Goal: Task Accomplishment & Management: Use online tool/utility

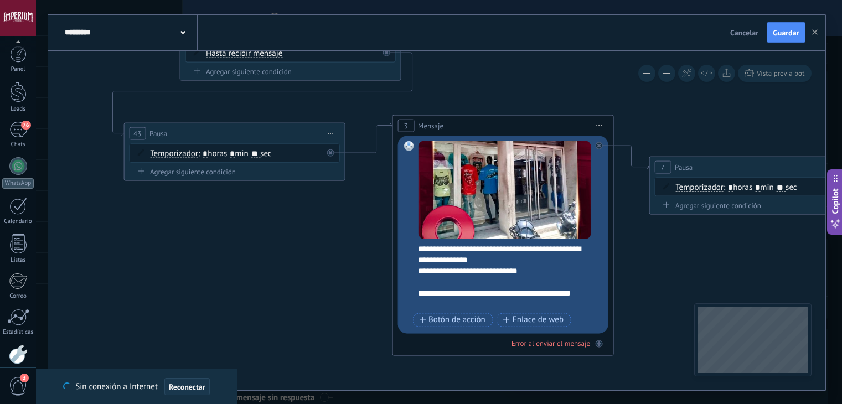
click at [194, 379] on button "Reconectar" at bounding box center [187, 387] width 45 height 18
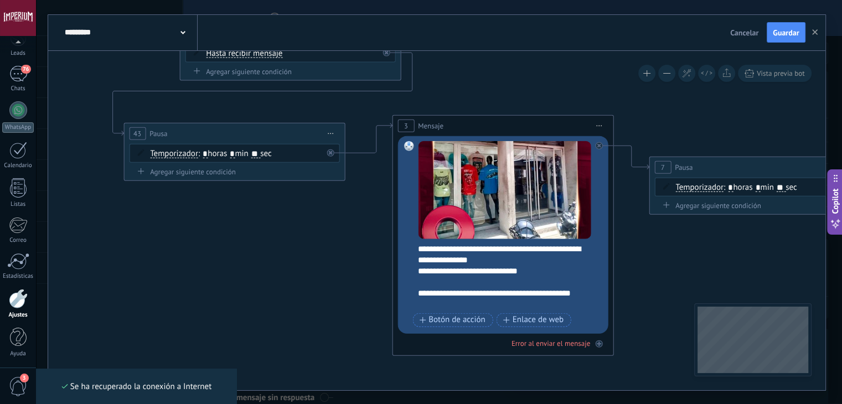
click at [445, 259] on div "**********" at bounding box center [510, 276] width 184 height 66
click at [452, 260] on div "**********" at bounding box center [510, 276] width 184 height 66
click at [461, 273] on div "**********" at bounding box center [504, 276] width 173 height 66
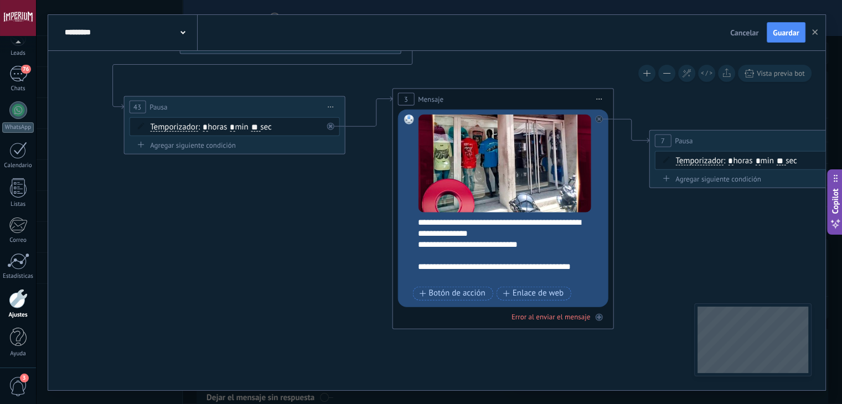
click at [455, 237] on div "**********" at bounding box center [510, 250] width 184 height 66
click at [446, 233] on div "**********" at bounding box center [510, 250] width 184 height 66
click at [512, 233] on div "**********" at bounding box center [510, 250] width 184 height 66
click at [540, 238] on div "**********" at bounding box center [510, 250] width 184 height 66
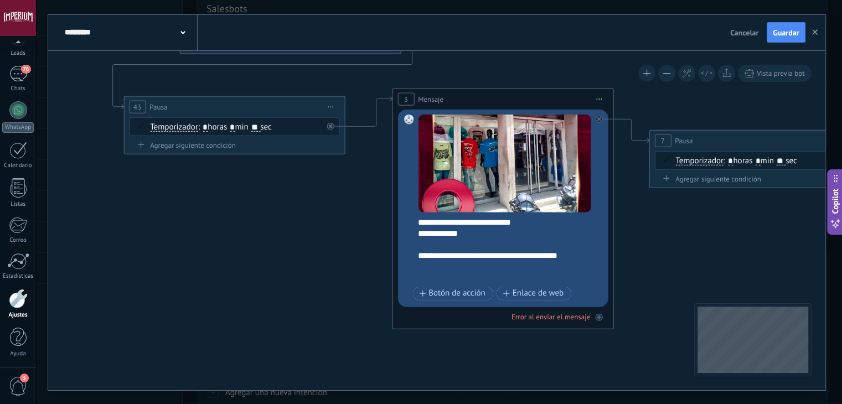
scroll to position [111, 0]
click at [498, 269] on div "**********" at bounding box center [500, 261] width 165 height 44
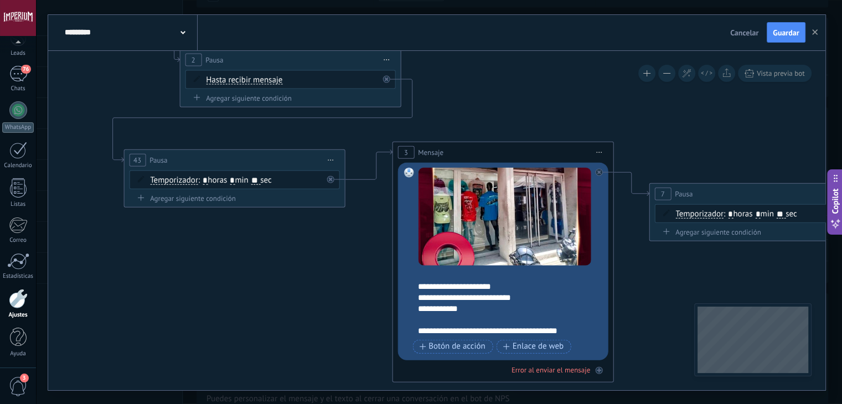
scroll to position [0, 0]
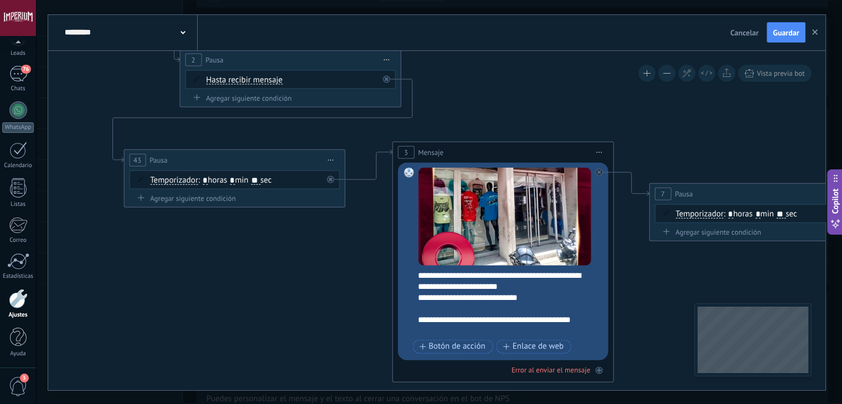
click at [538, 299] on div "**********" at bounding box center [510, 303] width 184 height 66
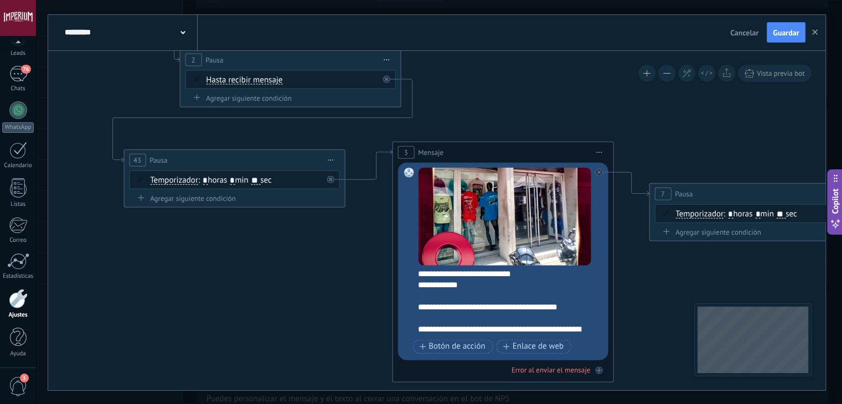
scroll to position [111, 0]
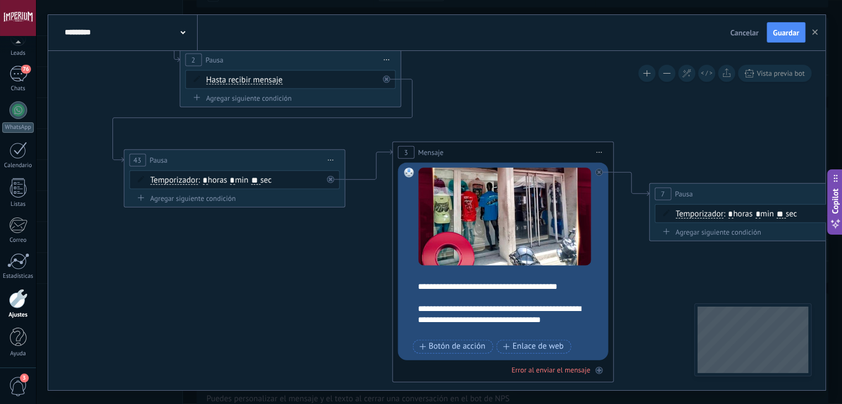
click at [561, 318] on div "**********" at bounding box center [500, 303] width 165 height 66
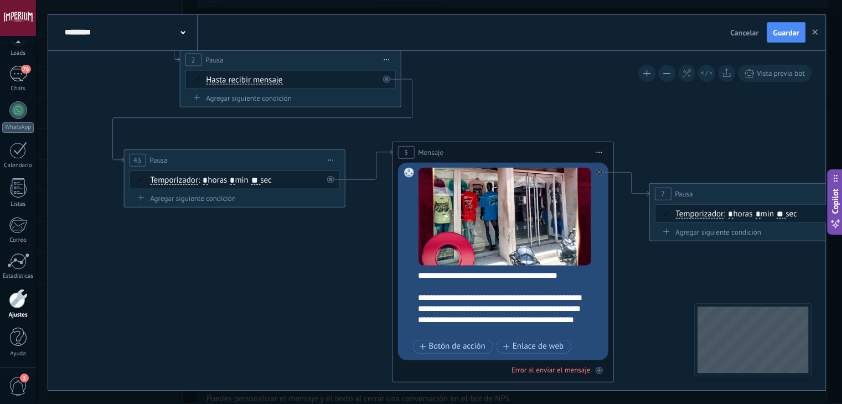
drag, startPoint x: 436, startPoint y: 326, endPoint x: 450, endPoint y: 334, distance: 15.4
click at [436, 326] on div "**********" at bounding box center [500, 298] width 165 height 78
click at [470, 328] on div "**********" at bounding box center [500, 298] width 165 height 78
click at [436, 328] on div "**********" at bounding box center [500, 298] width 165 height 78
click at [549, 308] on div "**********" at bounding box center [500, 298] width 165 height 78
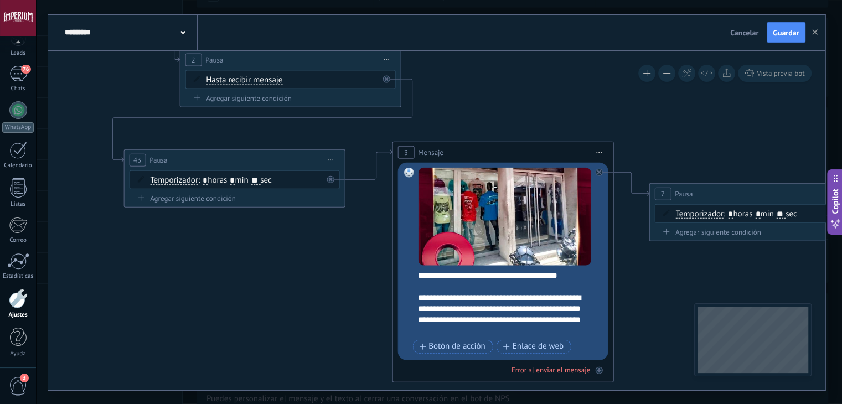
scroll to position [122, 0]
click at [494, 329] on div "**********" at bounding box center [500, 298] width 165 height 78
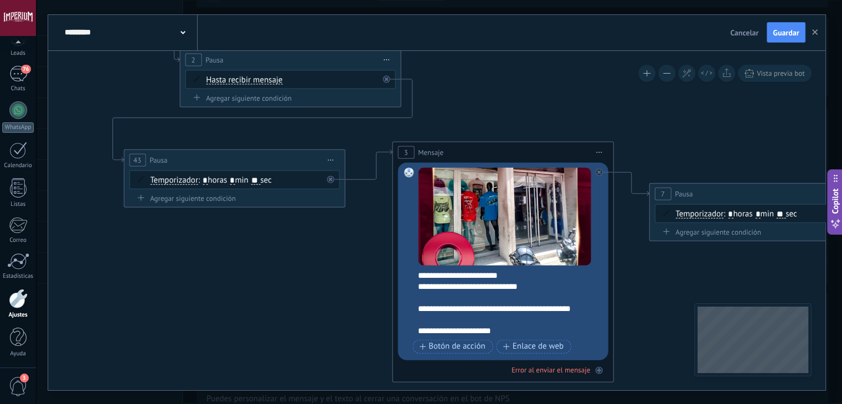
scroll to position [0, 0]
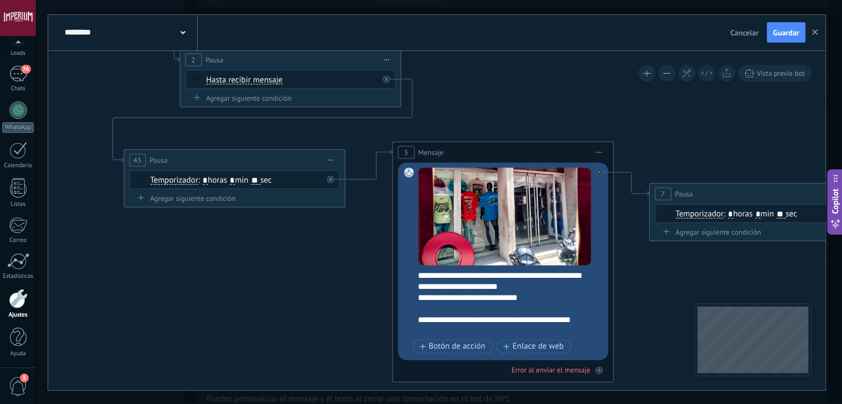
click at [426, 297] on div "**********" at bounding box center [510, 303] width 184 height 66
click at [527, 284] on div "**********" at bounding box center [510, 303] width 184 height 66
click at [528, 286] on div "**********" at bounding box center [510, 303] width 184 height 66
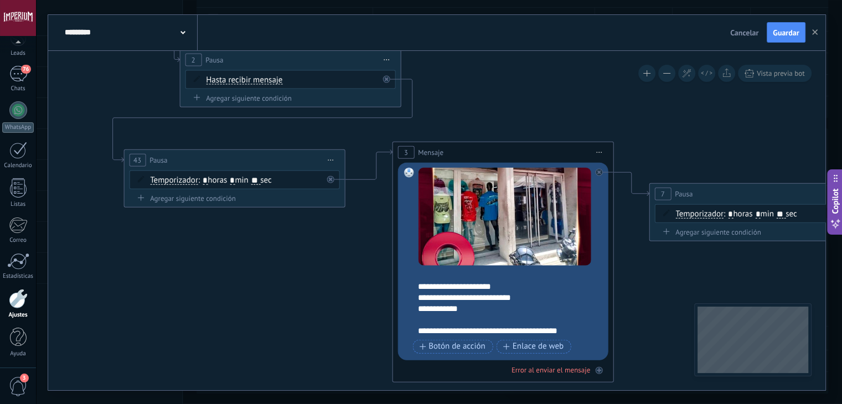
click at [451, 277] on div "**********" at bounding box center [510, 303] width 184 height 66
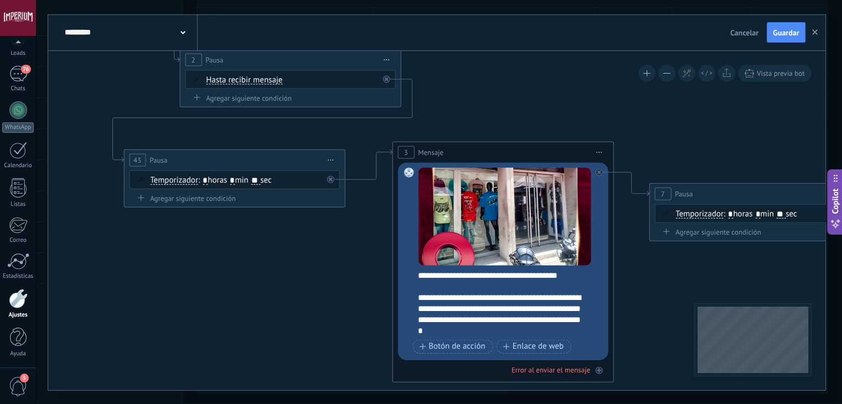
scroll to position [166, 0]
click at [564, 311] on div "**********" at bounding box center [500, 298] width 165 height 78
click at [782, 35] on span "Guardar" at bounding box center [786, 33] width 26 height 8
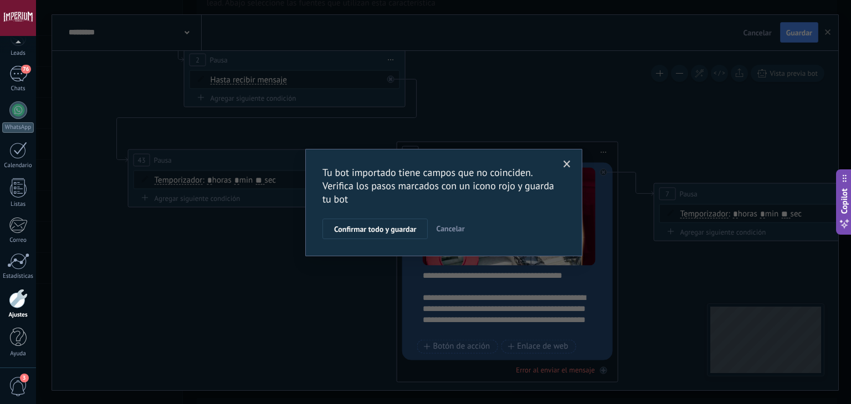
click at [602, 121] on div "Tu bot importado tiene campos que no coinciden. Verifica los pasos marcados con…" at bounding box center [443, 202] width 815 height 404
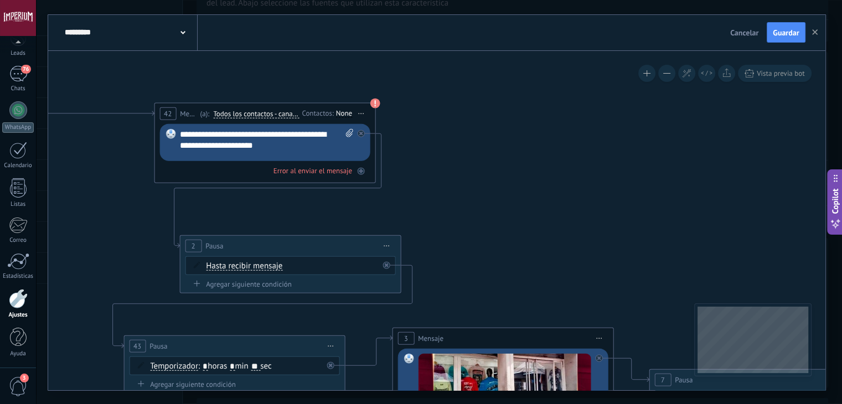
click at [343, 114] on div "None" at bounding box center [344, 113] width 16 height 9
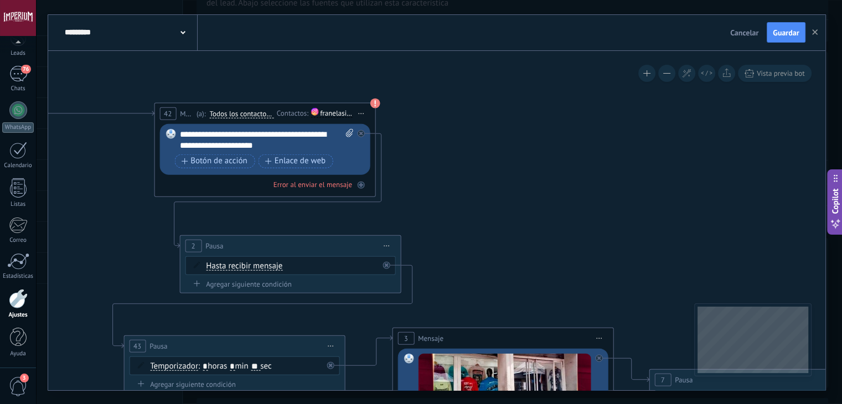
drag, startPoint x: 457, startPoint y: 238, endPoint x: 450, endPoint y: 209, distance: 29.7
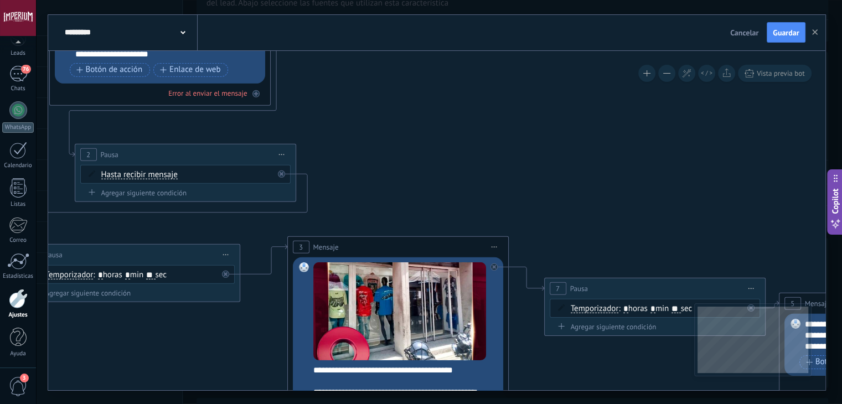
drag, startPoint x: 558, startPoint y: 224, endPoint x: 416, endPoint y: 147, distance: 162.1
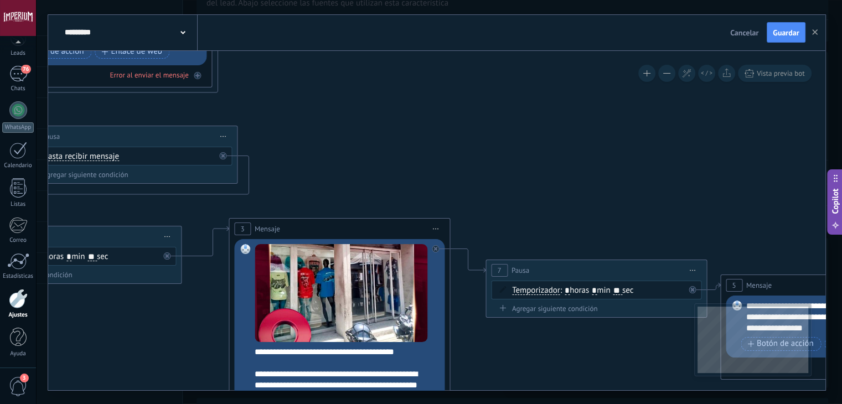
drag, startPoint x: 782, startPoint y: 186, endPoint x: 616, endPoint y: 155, distance: 168.0
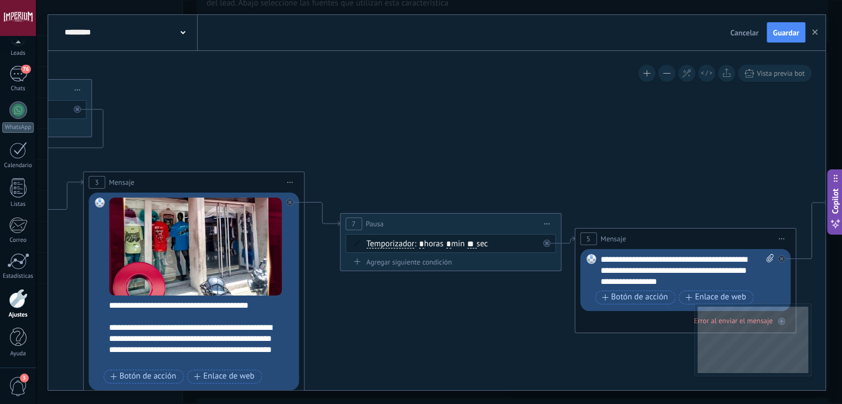
click at [476, 246] on input "**" at bounding box center [471, 244] width 9 height 9
drag, startPoint x: 486, startPoint y: 244, endPoint x: 479, endPoint y: 244, distance: 6.6
click at [476, 244] on input "**" at bounding box center [471, 244] width 9 height 9
type input "**"
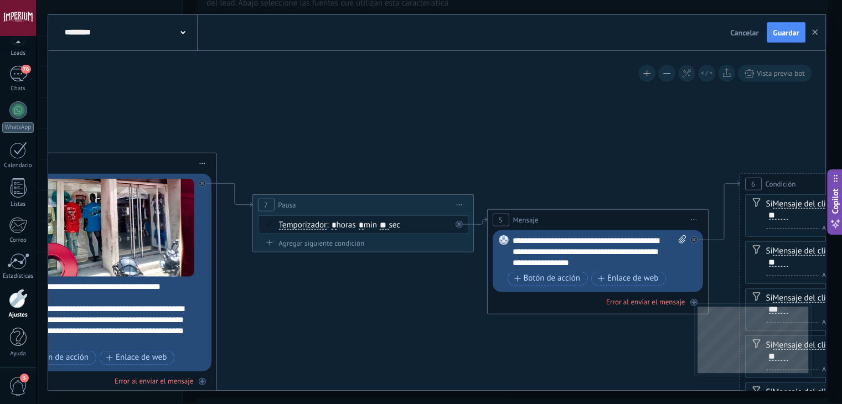
drag, startPoint x: 605, startPoint y: 172, endPoint x: 518, endPoint y: 153, distance: 88.9
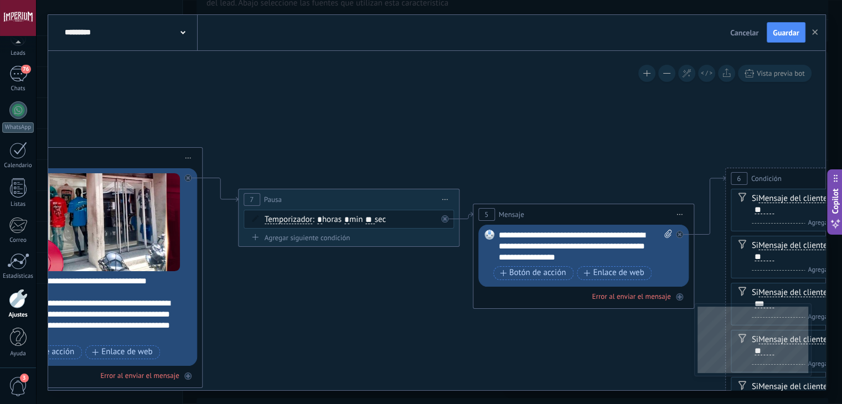
drag, startPoint x: 584, startPoint y: 156, endPoint x: 490, endPoint y: 122, distance: 100.7
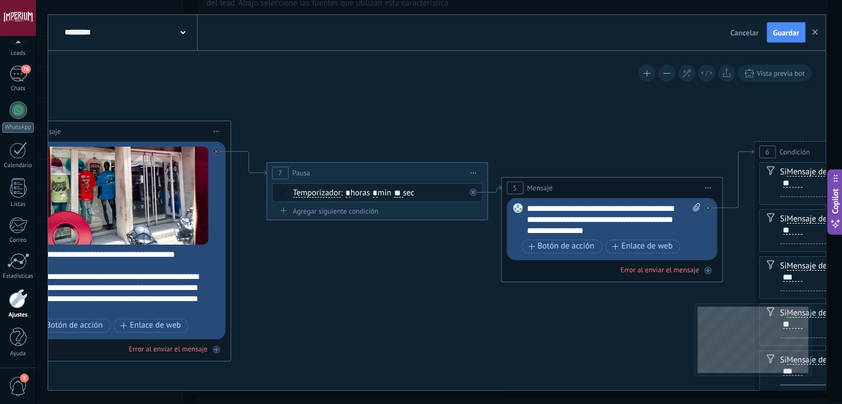
drag, startPoint x: 473, startPoint y: 139, endPoint x: 596, endPoint y: 147, distance: 123.2
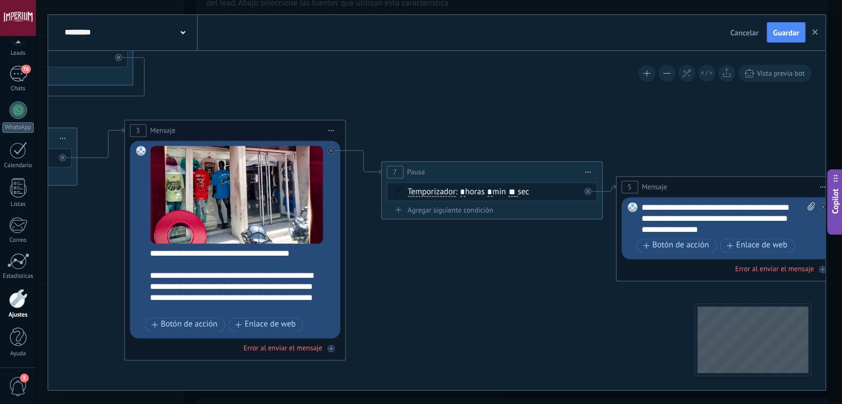
drag, startPoint x: 525, startPoint y: 141, endPoint x: 639, endPoint y: 140, distance: 113.5
drag, startPoint x: 377, startPoint y: 268, endPoint x: 377, endPoint y: 252, distance: 15.5
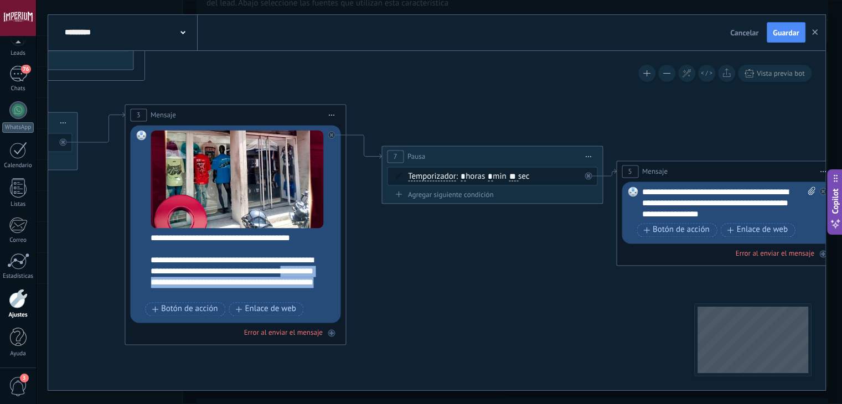
drag, startPoint x: 226, startPoint y: 294, endPoint x: 292, endPoint y: 270, distance: 69.9
click at [292, 270] on div "**********" at bounding box center [233, 261] width 165 height 78
copy div "**********"
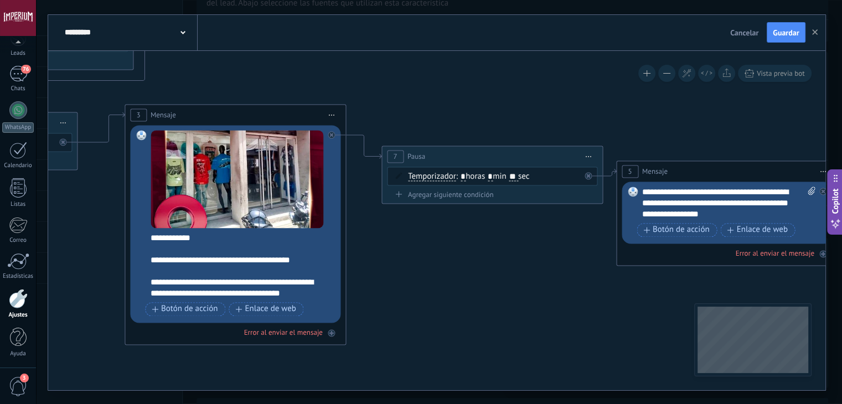
scroll to position [100, 0]
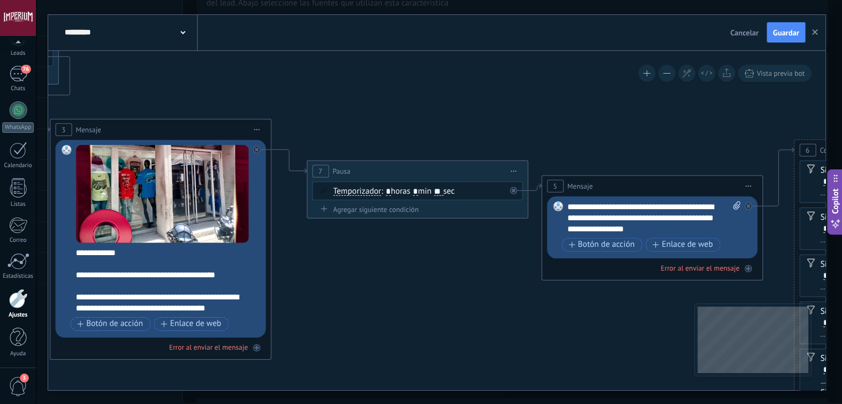
drag, startPoint x: 577, startPoint y: 270, endPoint x: 361, endPoint y: 274, distance: 215.5
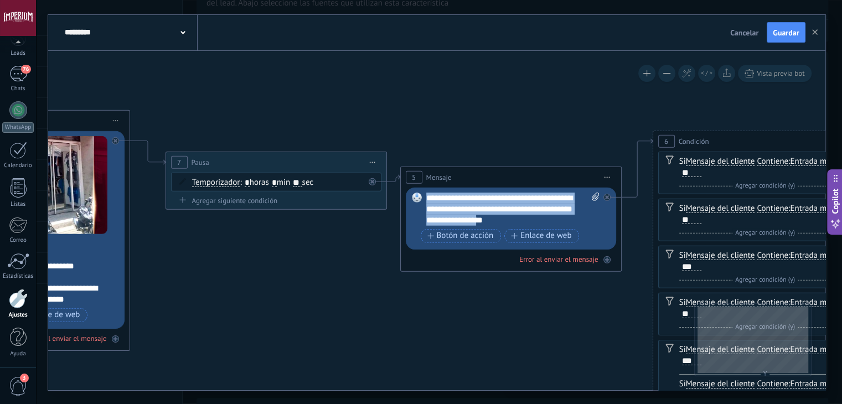
drag, startPoint x: 525, startPoint y: 220, endPoint x: 426, endPoint y: 201, distance: 101.1
click at [426, 201] on div "**********" at bounding box center [513, 208] width 174 height 33
paste div
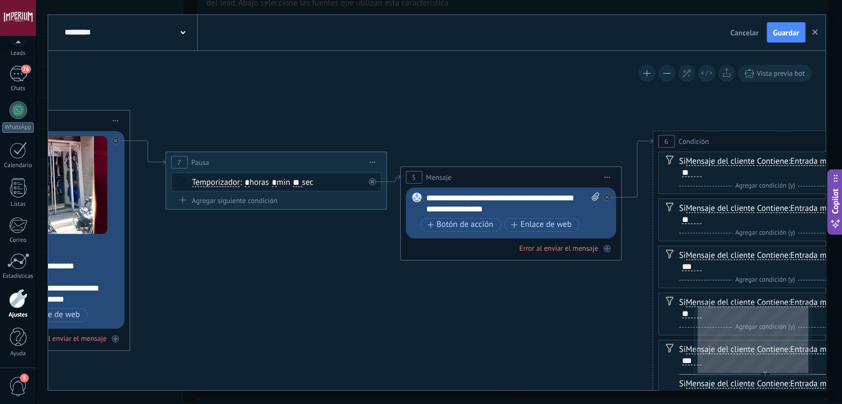
click at [517, 206] on div "**********" at bounding box center [513, 203] width 174 height 22
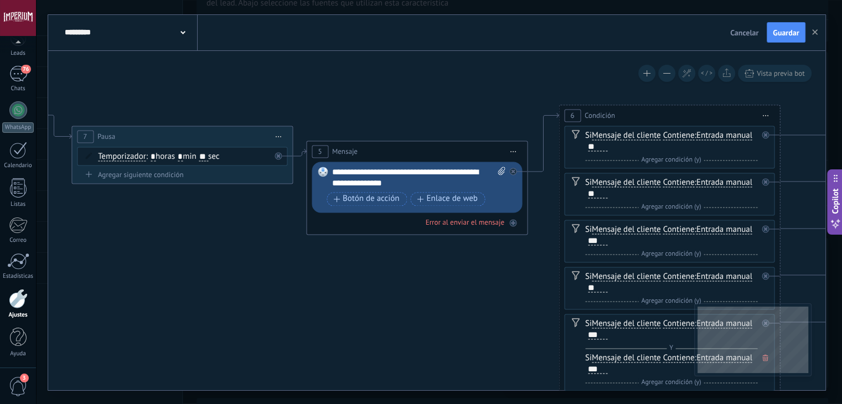
drag, startPoint x: 556, startPoint y: 130, endPoint x: 449, endPoint y: 98, distance: 112.2
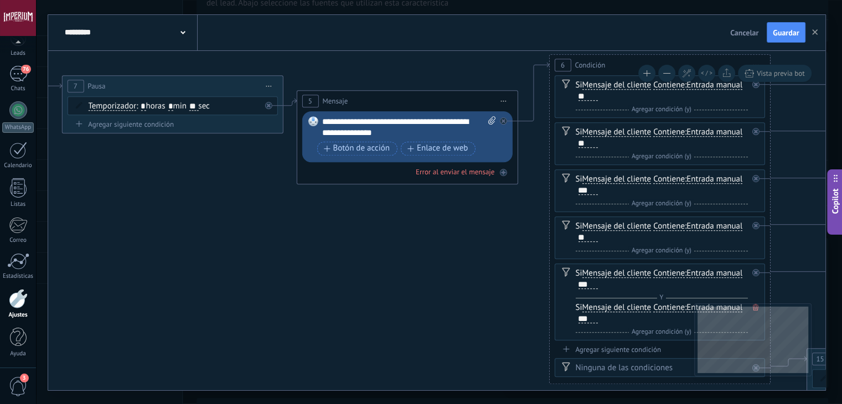
drag, startPoint x: 415, startPoint y: 100, endPoint x: 418, endPoint y: 56, distance: 43.9
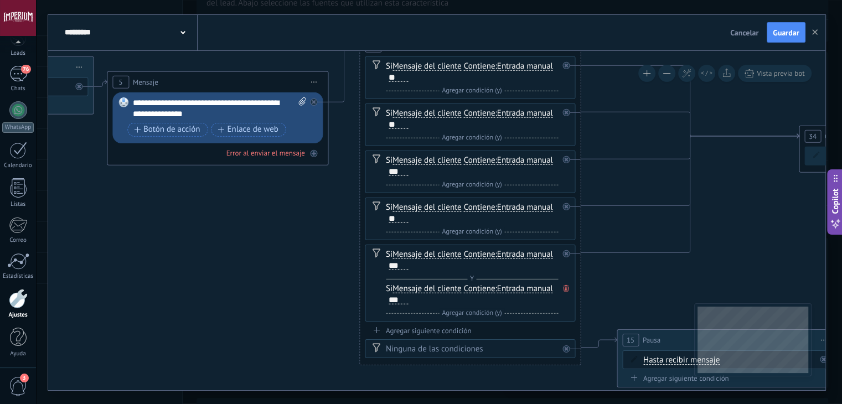
drag, startPoint x: 359, startPoint y: 240, endPoint x: 232, endPoint y: 208, distance: 131.4
click at [232, 212] on icon at bounding box center [827, 388] width 4141 height 1769
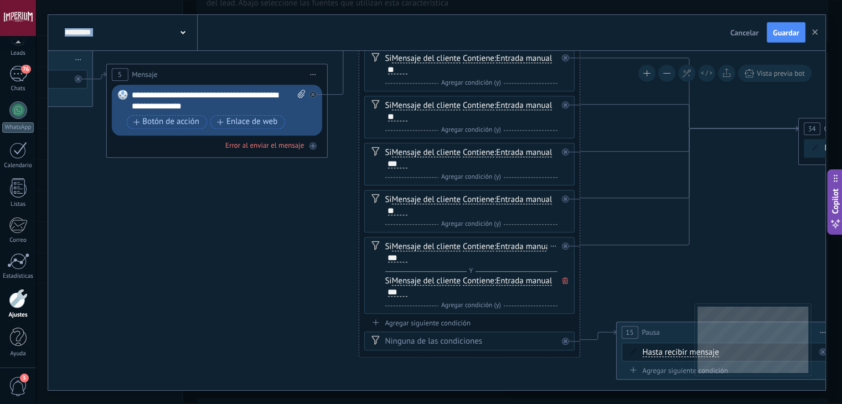
click at [563, 283] on span at bounding box center [564, 281] width 11 height 12
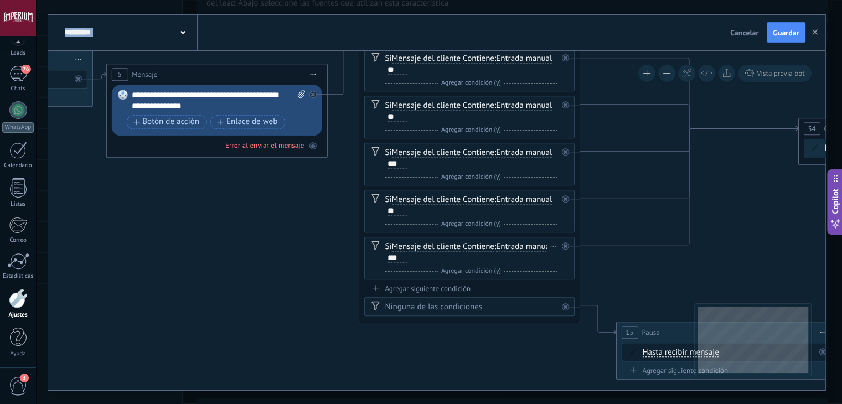
click at [377, 287] on icon at bounding box center [375, 288] width 7 height 6
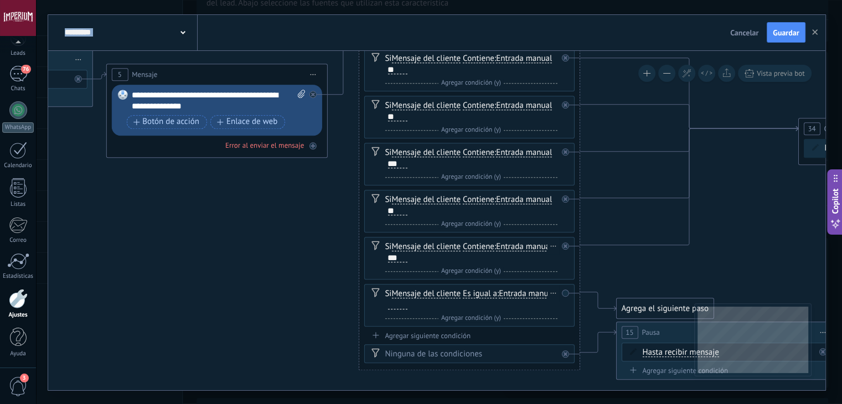
click at [479, 294] on span "Es igual a" at bounding box center [480, 294] width 34 height 9
click at [479, 294] on button "Es igual a" at bounding box center [526, 294] width 138 height 20
click at [489, 328] on span "Contiene" at bounding box center [518, 333] width 134 height 11
click at [400, 302] on div at bounding box center [397, 305] width 19 height 9
click at [423, 333] on div "Agregar siguiente condición" at bounding box center [469, 335] width 210 height 9
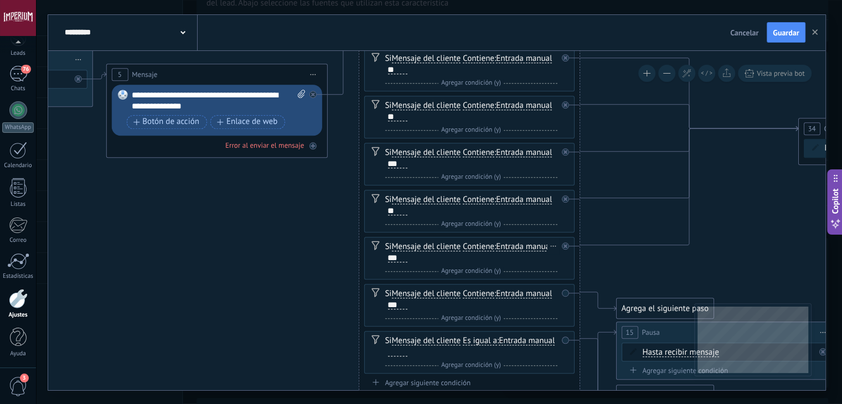
scroll to position [264, 0]
drag, startPoint x: 414, startPoint y: 316, endPoint x: 397, endPoint y: 258, distance: 61.2
click at [407, 351] on div at bounding box center [397, 352] width 19 height 9
click at [474, 342] on span "Es igual a" at bounding box center [480, 341] width 34 height 9
click at [474, 342] on button "Es igual a" at bounding box center [526, 341] width 138 height 20
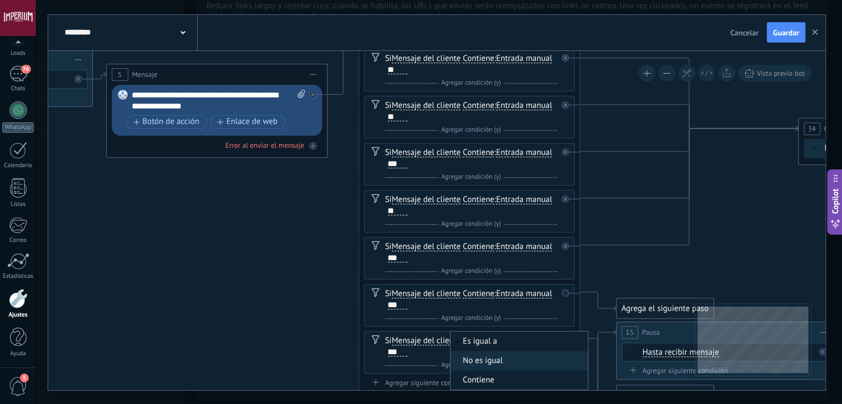
click at [493, 372] on li "Contiene" at bounding box center [519, 380] width 137 height 19
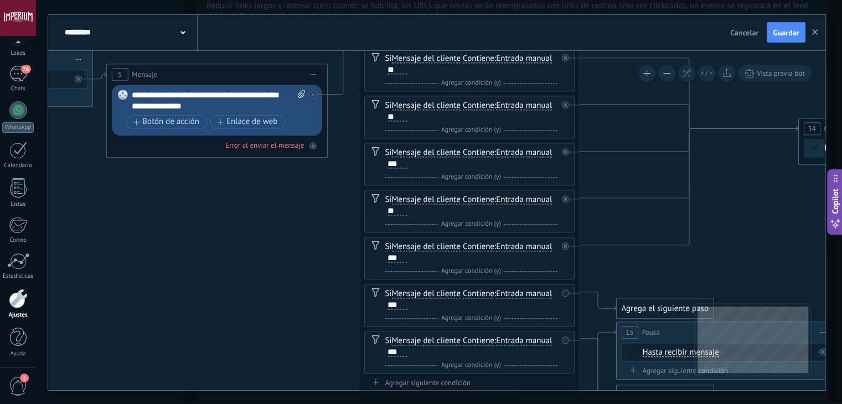
click at [644, 310] on div "Agrega el siguiente paso" at bounding box center [664, 309] width 97 height 18
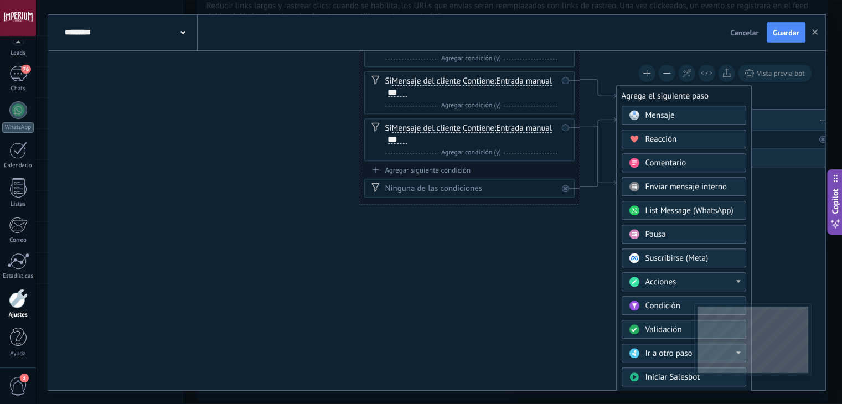
click at [672, 353] on span "Ir a otro paso" at bounding box center [668, 353] width 47 height 11
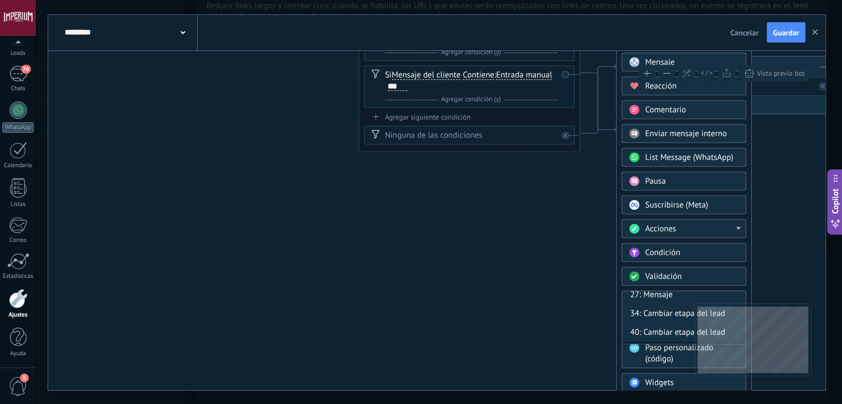
scroll to position [193, 0]
click at [645, 329] on div "34: Cambiar etapa del lead" at bounding box center [684, 334] width 124 height 19
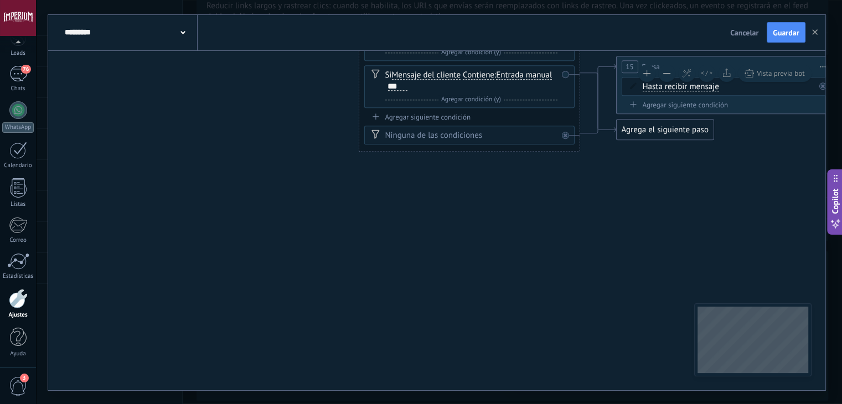
click at [635, 132] on div "Agrega el siguiente paso" at bounding box center [664, 130] width 97 height 18
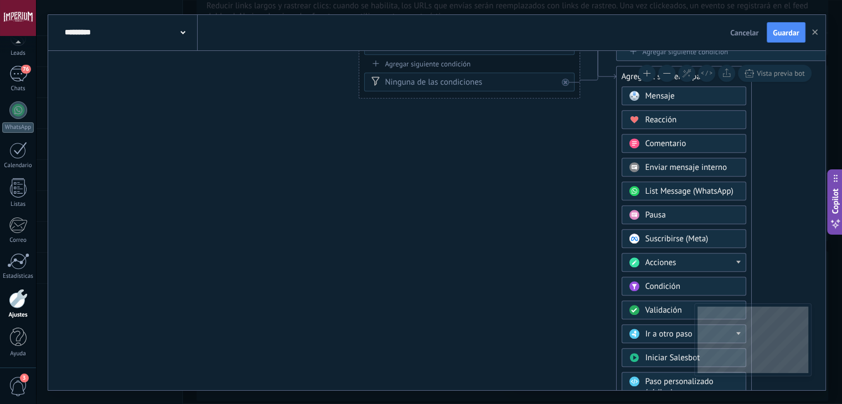
click at [661, 325] on div "Ir a otro paso" at bounding box center [683, 334] width 125 height 19
click at [644, 335] on div "34: Cambiar etapa del lead" at bounding box center [684, 332] width 124 height 19
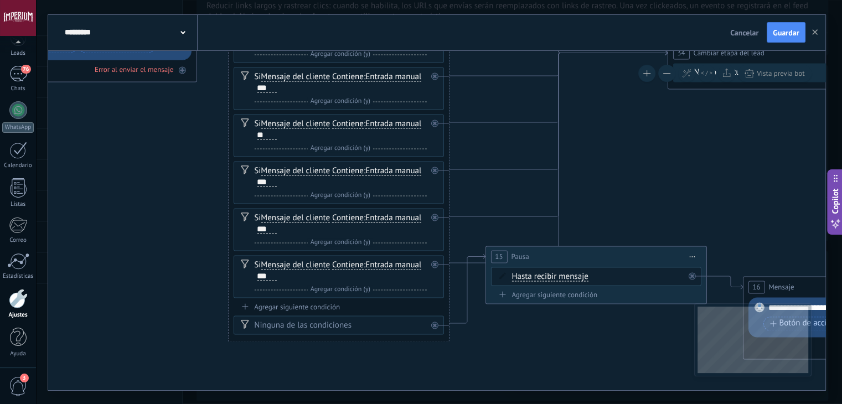
drag, startPoint x: 715, startPoint y: 219, endPoint x: 515, endPoint y: 187, distance: 203.1
click at [510, 179] on icon at bounding box center [695, 305] width 4141 height 1769
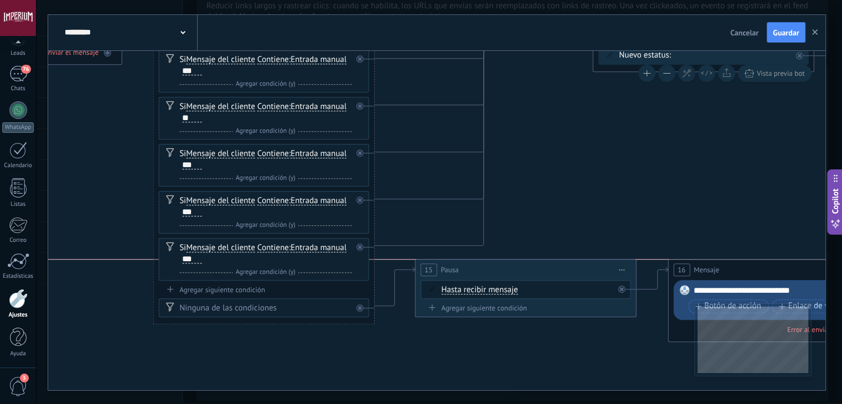
drag, startPoint x: 541, startPoint y: 237, endPoint x: 546, endPoint y: 269, distance: 33.0
click at [546, 269] on div "15 Pausa ***** Iniciar vista previa aquí Cambiar nombre Duplicar [GEOGRAPHIC_DA…" at bounding box center [525, 270] width 220 height 20
drag, startPoint x: 596, startPoint y: 207, endPoint x: 462, endPoint y: 206, distance: 133.5
click at [462, 206] on icon at bounding box center [620, 287] width 4141 height 1769
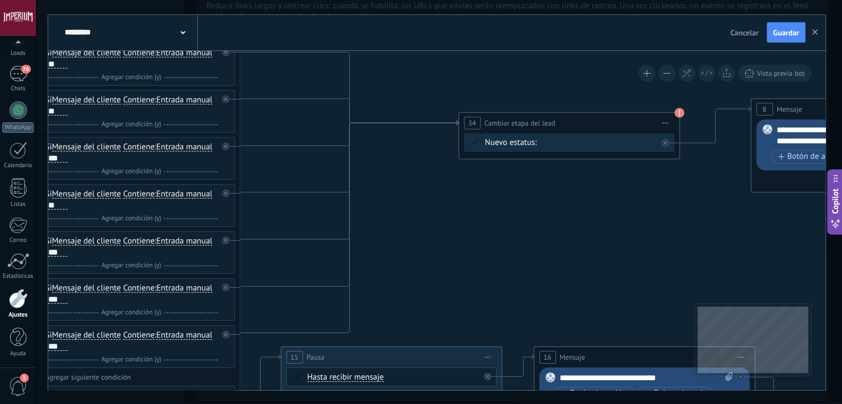
drag, startPoint x: 527, startPoint y: 160, endPoint x: 525, endPoint y: 264, distance: 103.6
click at [525, 264] on icon at bounding box center [486, 374] width 4141 height 1769
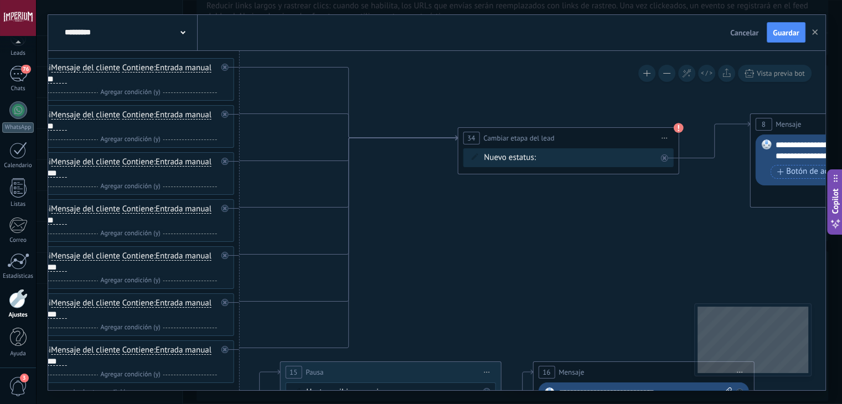
drag, startPoint x: 644, startPoint y: 231, endPoint x: 551, endPoint y: 213, distance: 94.7
click at [556, 218] on icon at bounding box center [485, 390] width 4141 height 1769
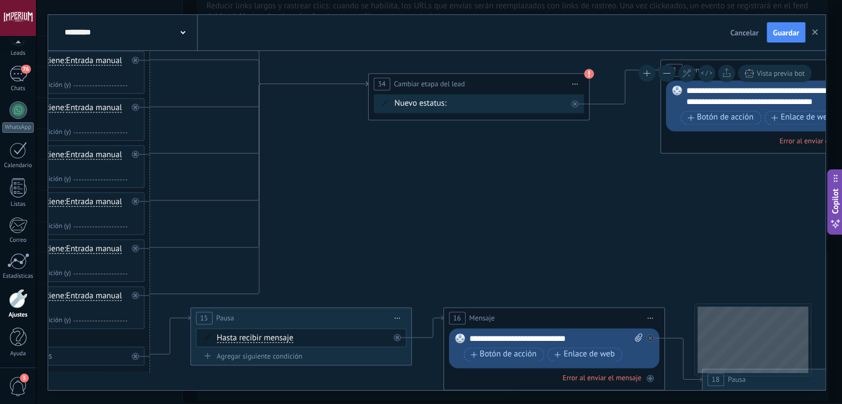
drag, startPoint x: 544, startPoint y: 262, endPoint x: 541, endPoint y: 221, distance: 41.1
click at [541, 221] on icon at bounding box center [396, 336] width 4141 height 1769
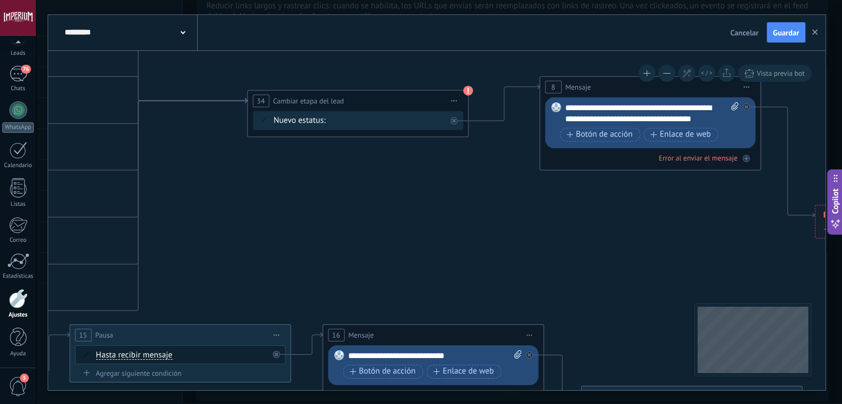
drag, startPoint x: 564, startPoint y: 190, endPoint x: 434, endPoint y: 208, distance: 131.4
click at [436, 207] on icon at bounding box center [275, 352] width 4141 height 1769
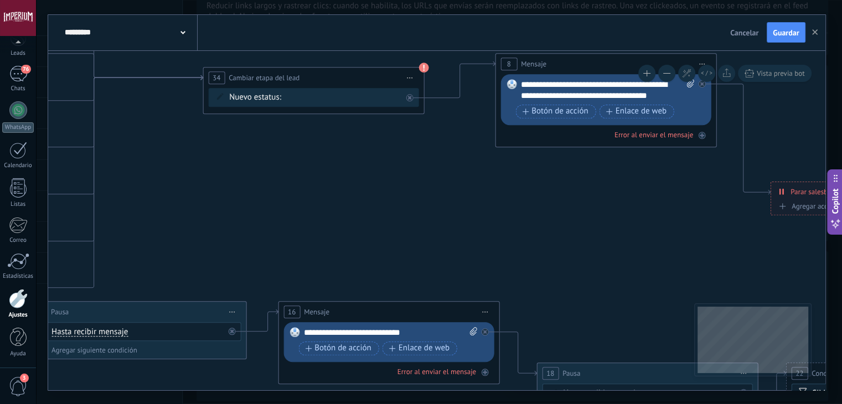
drag, startPoint x: 553, startPoint y: 235, endPoint x: 475, endPoint y: 191, distance: 89.5
click at [475, 191] on icon at bounding box center [231, 330] width 4141 height 1769
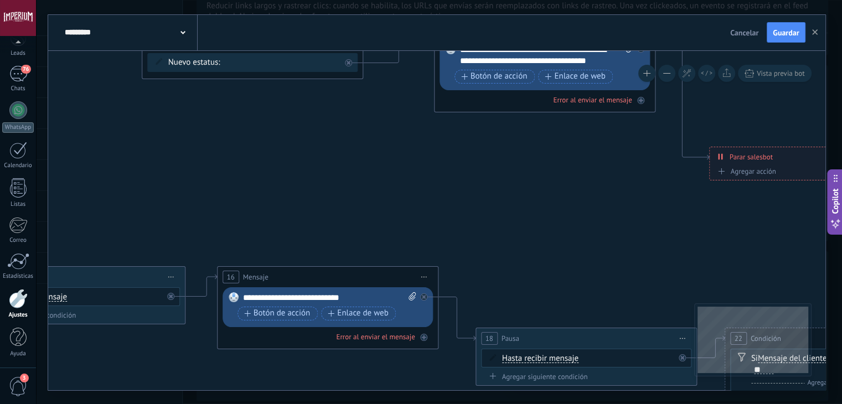
drag, startPoint x: 538, startPoint y: 218, endPoint x: 480, endPoint y: 188, distance: 65.7
click at [481, 188] on icon at bounding box center [170, 295] width 4141 height 1769
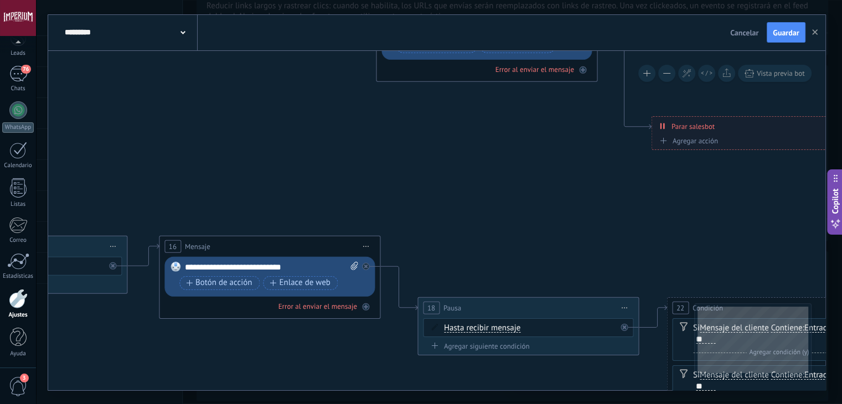
drag, startPoint x: 568, startPoint y: 258, endPoint x: 439, endPoint y: 180, distance: 150.8
click at [438, 181] on icon at bounding box center [112, 264] width 4141 height 1769
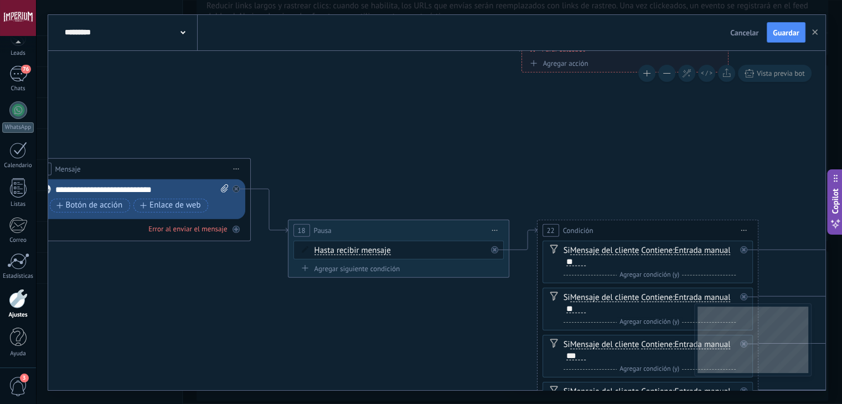
drag, startPoint x: 603, startPoint y: 166, endPoint x: 527, endPoint y: 238, distance: 104.6
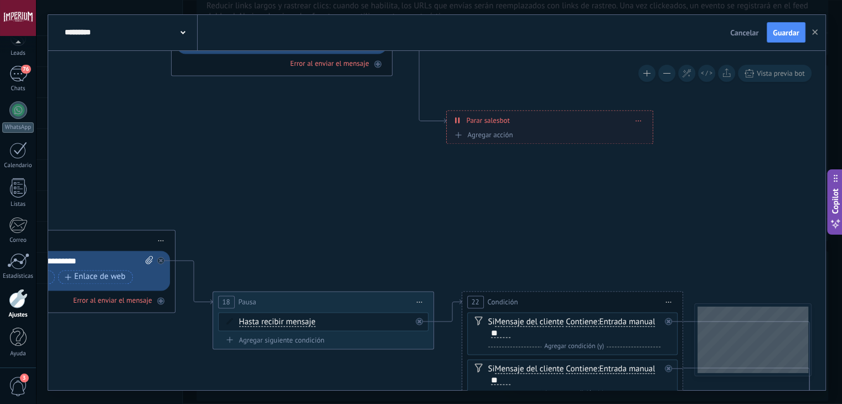
drag, startPoint x: 614, startPoint y: 225, endPoint x: 481, endPoint y: 109, distance: 176.6
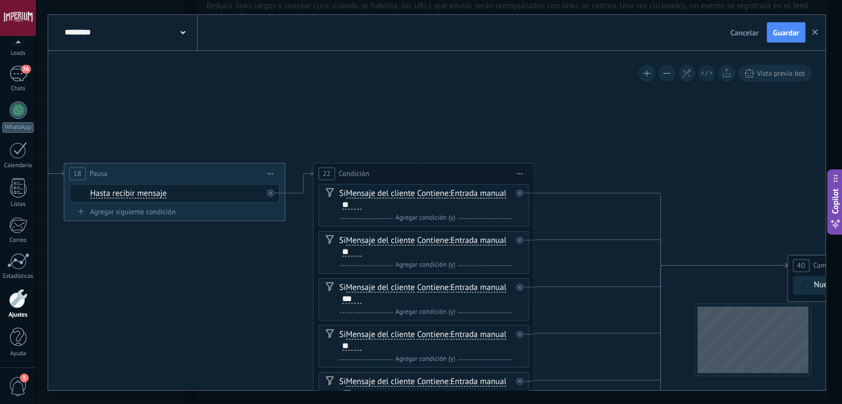
drag, startPoint x: 713, startPoint y: 151, endPoint x: 449, endPoint y: 71, distance: 275.8
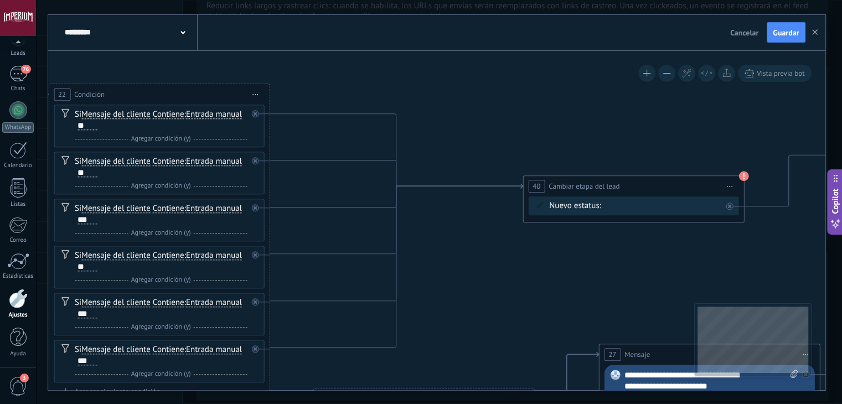
drag, startPoint x: 699, startPoint y: 97, endPoint x: 401, endPoint y: 65, distance: 299.8
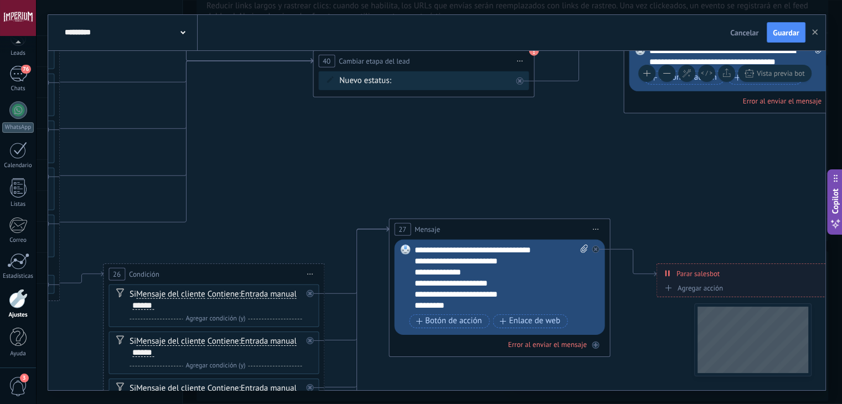
drag, startPoint x: 503, startPoint y: 251, endPoint x: 590, endPoint y: 159, distance: 127.3
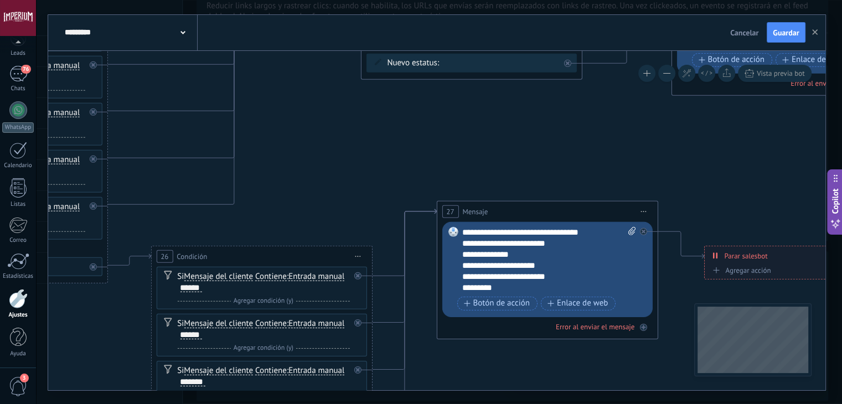
drag, startPoint x: 347, startPoint y: 181, endPoint x: 480, endPoint y: 135, distance: 140.0
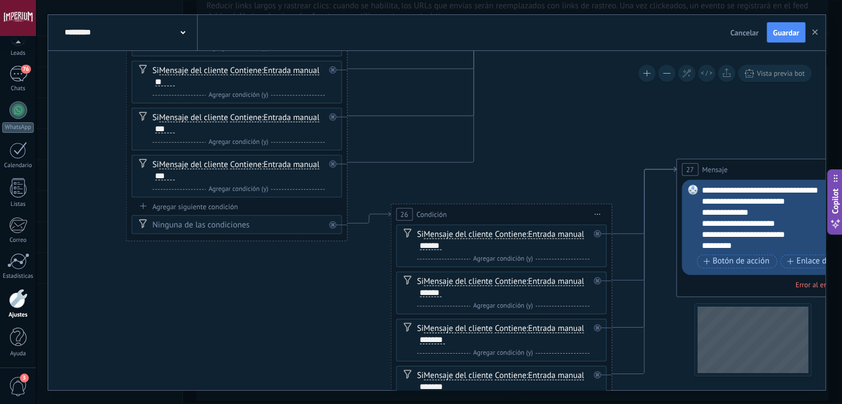
drag, startPoint x: 415, startPoint y: 162, endPoint x: 529, endPoint y: 165, distance: 113.6
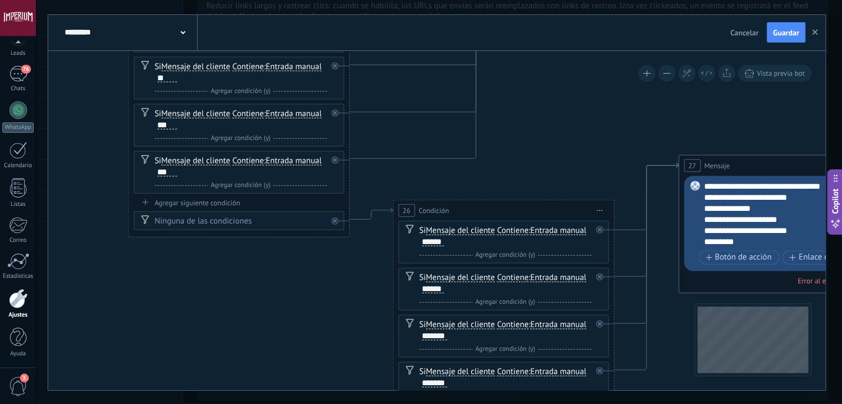
drag, startPoint x: 634, startPoint y: 129, endPoint x: 507, endPoint y: 83, distance: 134.9
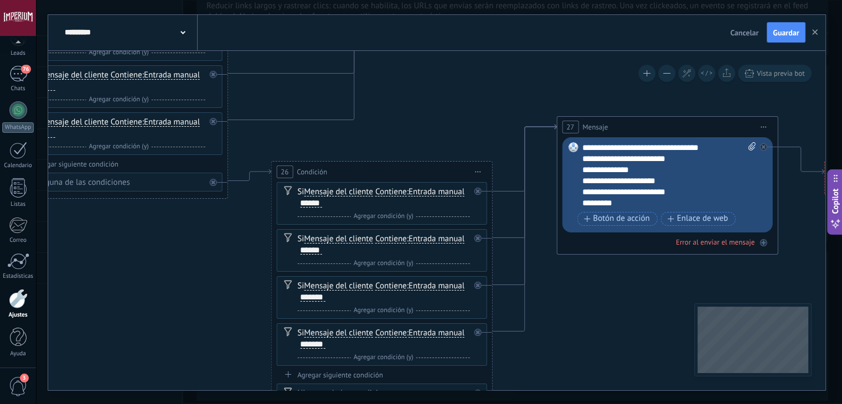
drag, startPoint x: 600, startPoint y: 74, endPoint x: 345, endPoint y: 106, distance: 256.9
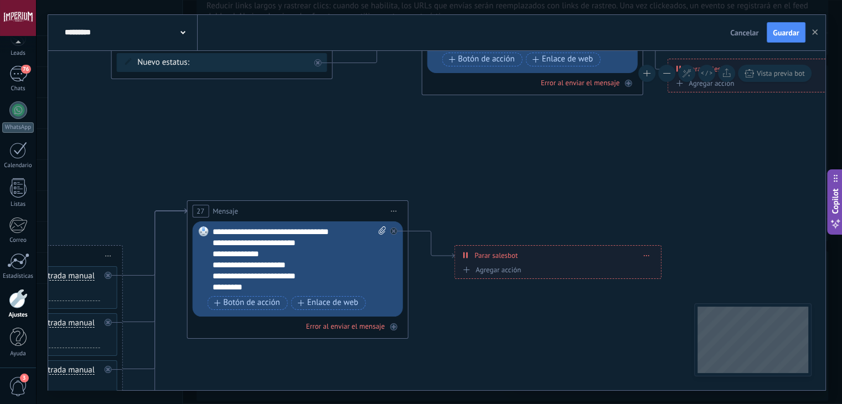
drag, startPoint x: 549, startPoint y: 101, endPoint x: 496, endPoint y: 140, distance: 66.3
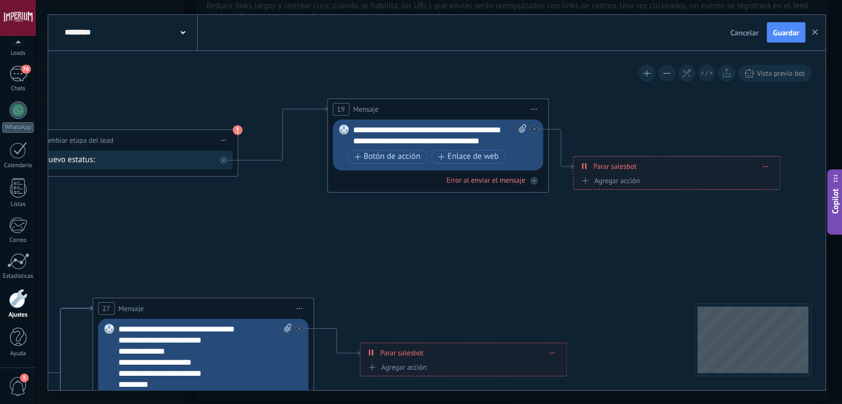
drag, startPoint x: 617, startPoint y: 118, endPoint x: 523, endPoint y: 216, distance: 135.9
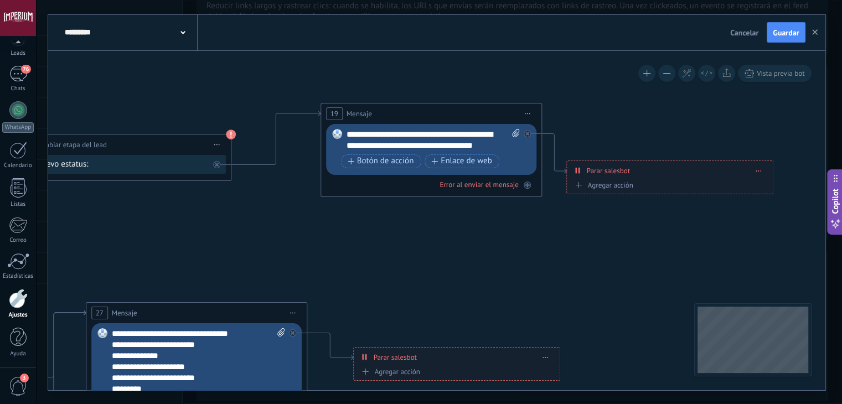
drag, startPoint x: 539, startPoint y: 240, endPoint x: 472, endPoint y: 245, distance: 67.2
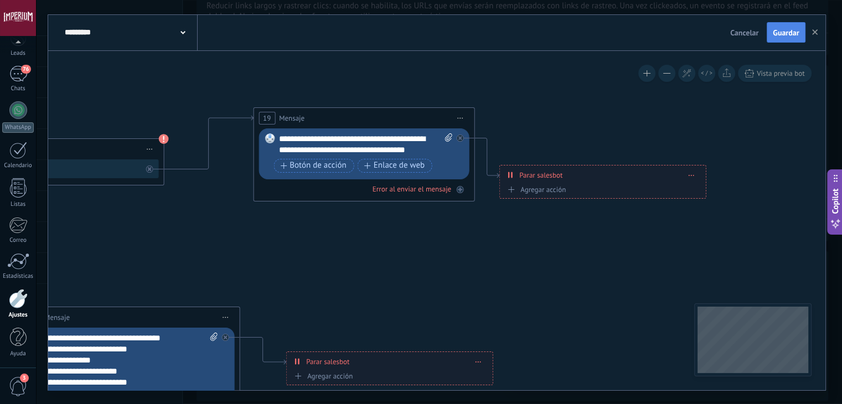
click at [791, 32] on span "Guardar" at bounding box center [786, 33] width 26 height 8
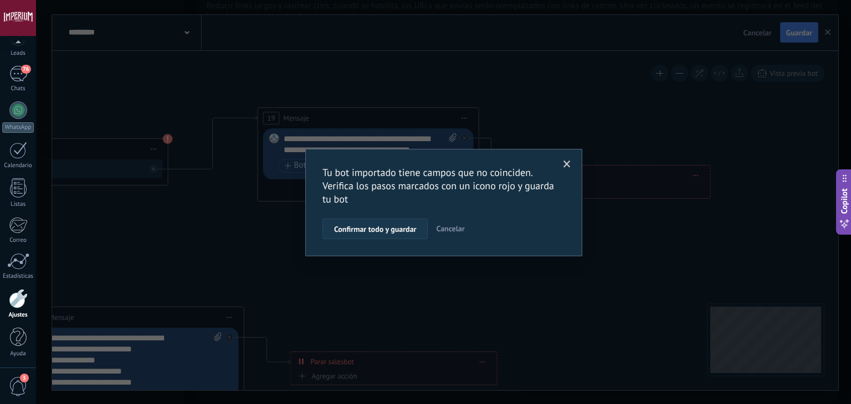
click at [384, 233] on span "Confirmar todo y guardar" at bounding box center [375, 229] width 82 height 8
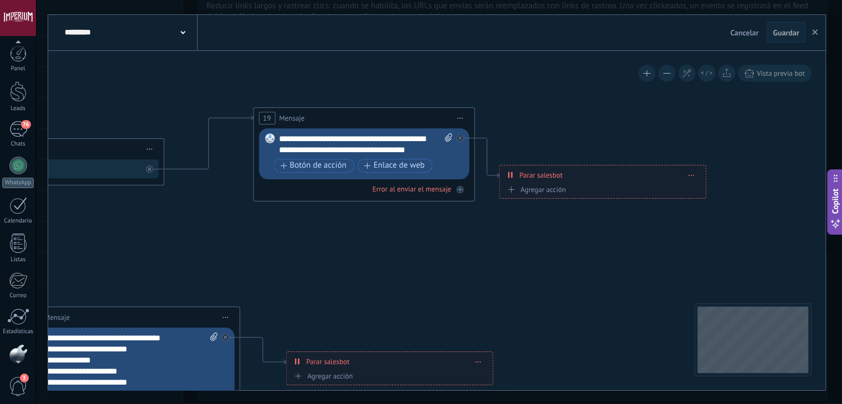
scroll to position [0, 0]
click at [19, 100] on div at bounding box center [18, 92] width 17 height 20
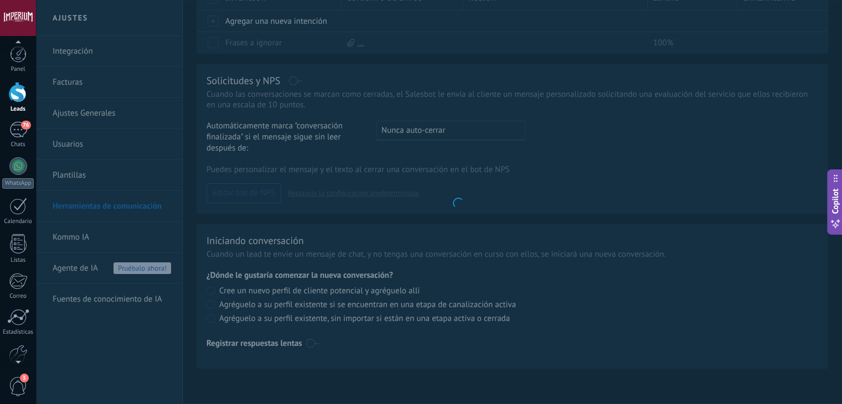
scroll to position [96, 0]
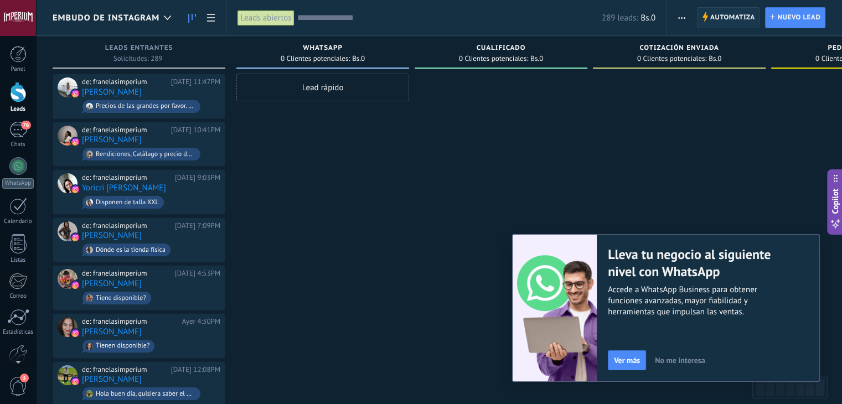
click at [713, 23] on span "Automatiza" at bounding box center [733, 18] width 45 height 20
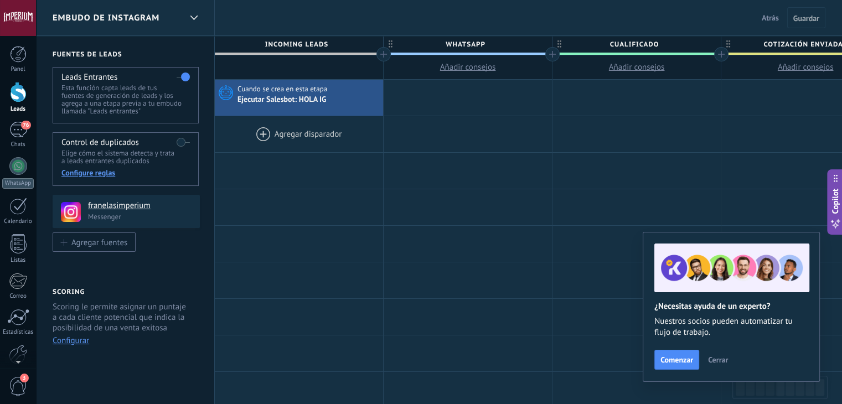
click at [259, 133] on div at bounding box center [299, 134] width 168 height 36
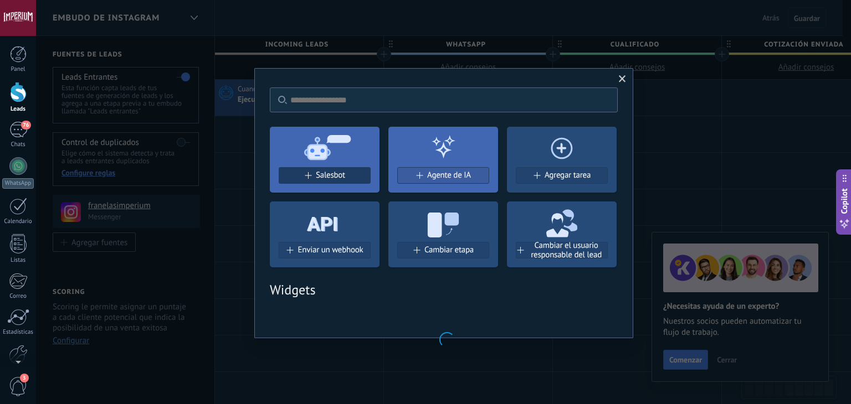
click at [333, 176] on span "Salesbot" at bounding box center [330, 175] width 29 height 9
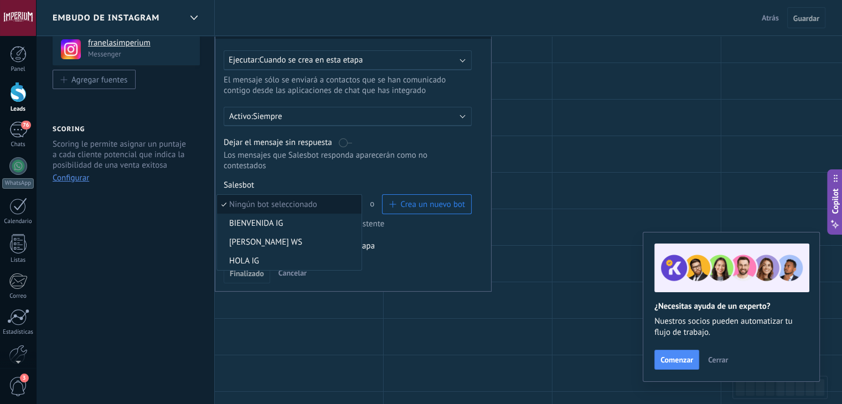
scroll to position [55, 0]
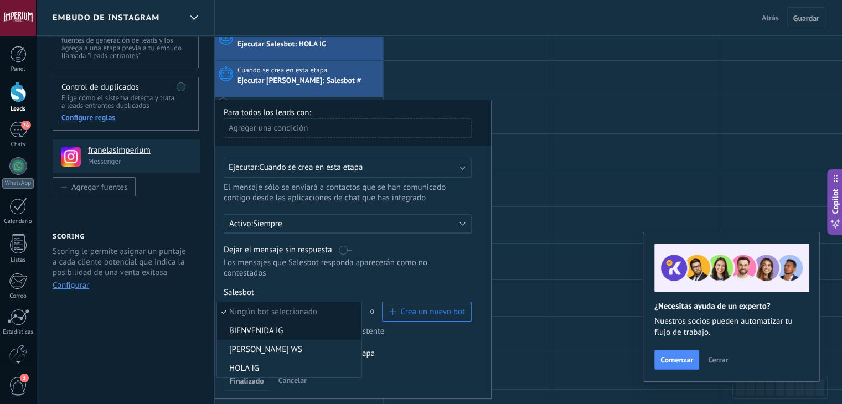
click at [306, 326] on span "BIENVENIDA IG" at bounding box center [287, 331] width 141 height 11
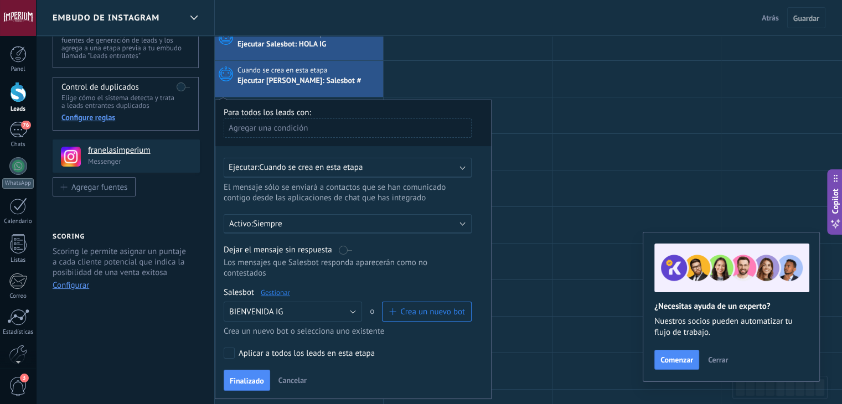
click at [285, 287] on div "Salesbot Gestionar" at bounding box center [348, 292] width 248 height 11
click at [285, 288] on link "Gestionar" at bounding box center [275, 292] width 29 height 9
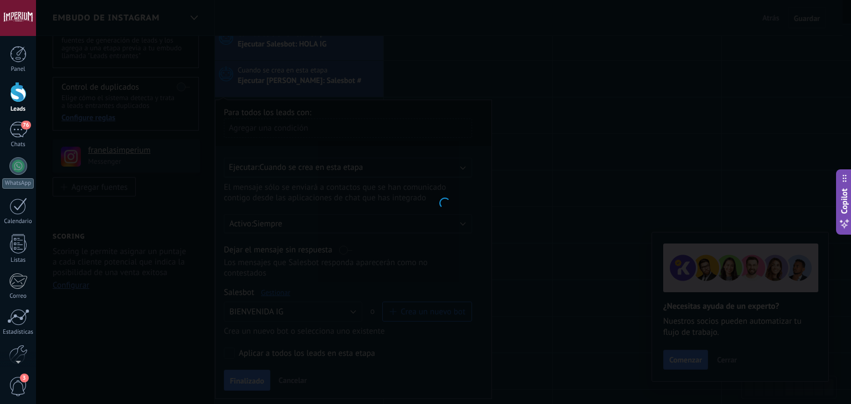
type input "**********"
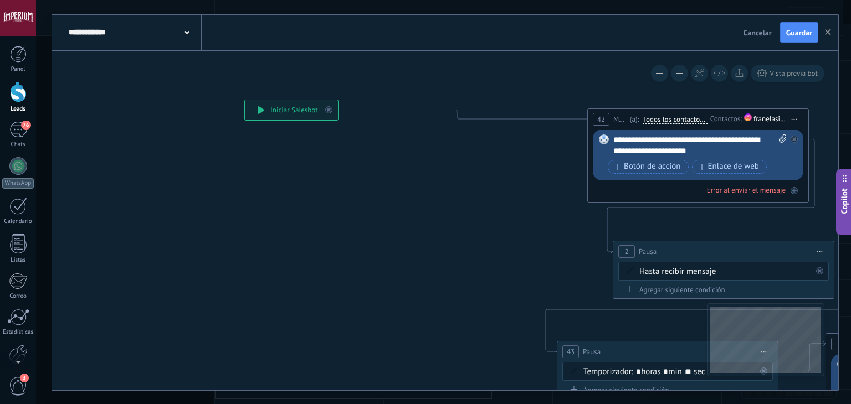
drag, startPoint x: 497, startPoint y: 165, endPoint x: 251, endPoint y: 168, distance: 246.5
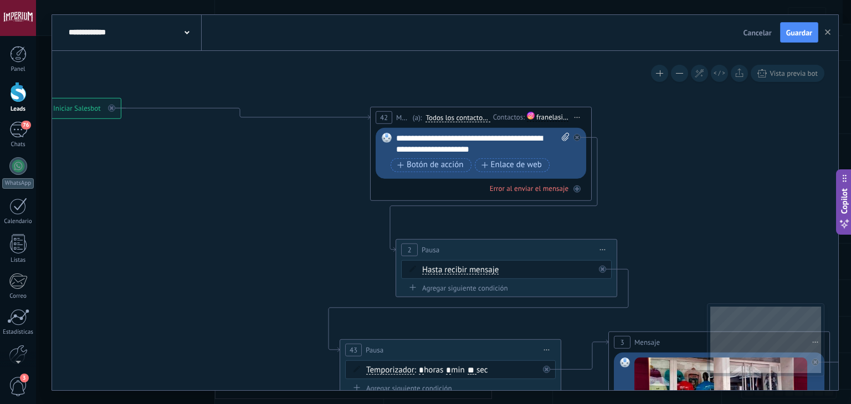
drag, startPoint x: 732, startPoint y: 143, endPoint x: 619, endPoint y: 74, distance: 132.3
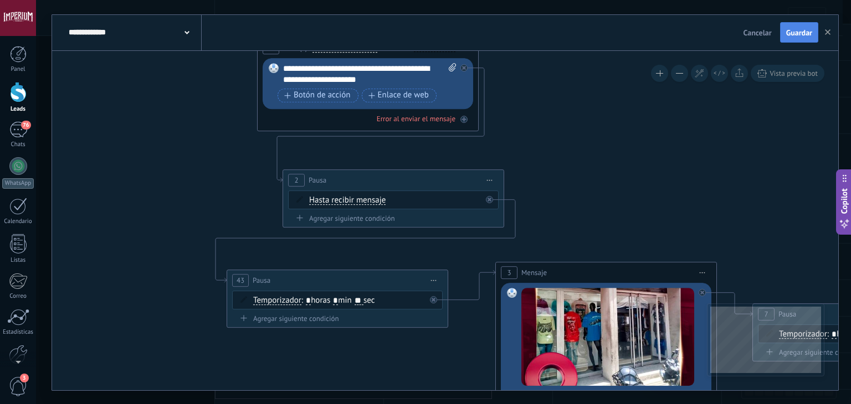
click at [810, 30] on span "Guardar" at bounding box center [799, 33] width 26 height 8
click at [833, 29] on button "button" at bounding box center [827, 33] width 17 height 20
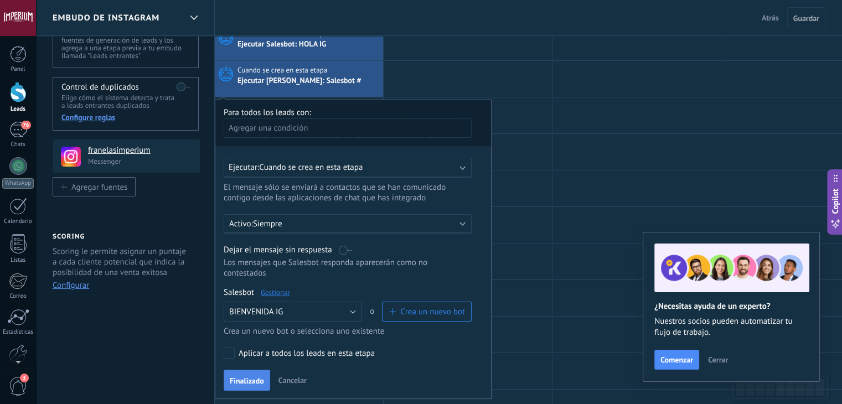
click at [253, 376] on button "Finalizado" at bounding box center [247, 380] width 47 height 21
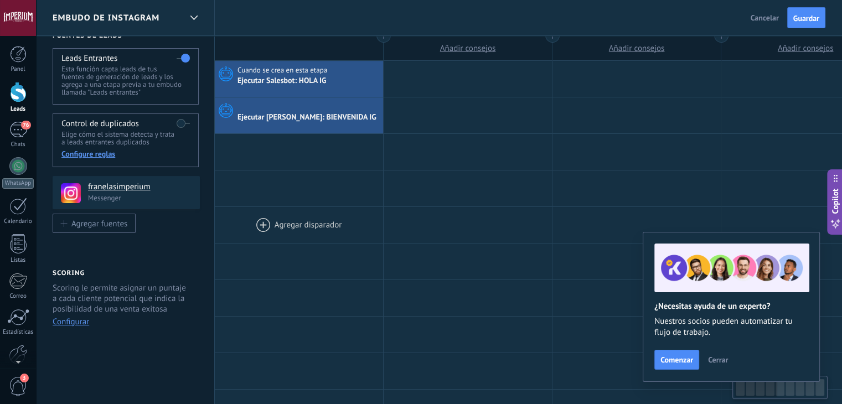
scroll to position [0, 0]
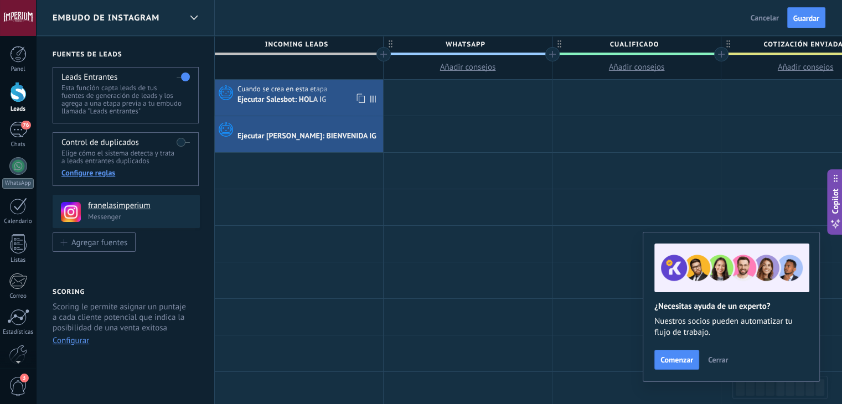
click at [304, 100] on div "Ejecutar Salesbot: HOLA IG" at bounding box center [283, 100] width 90 height 10
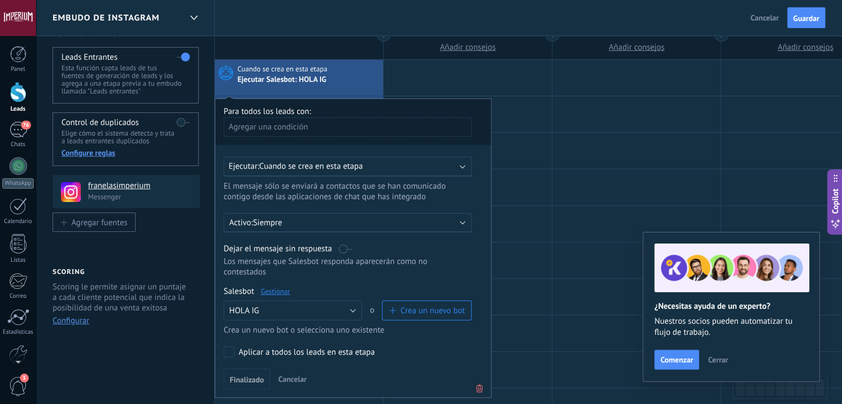
scroll to position [166, 0]
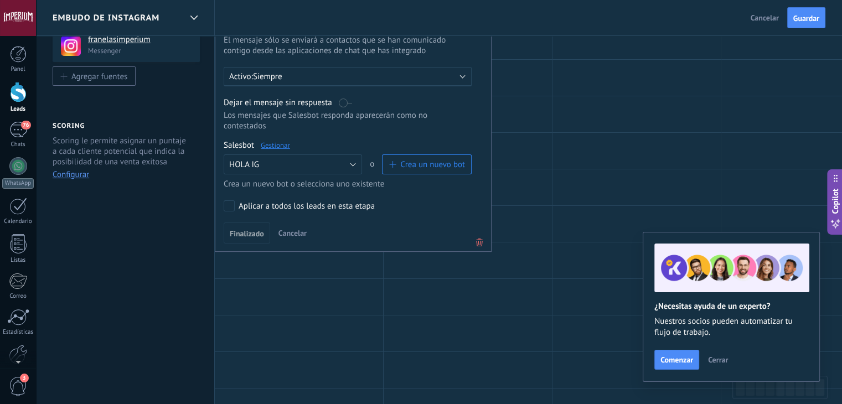
click at [478, 236] on icon at bounding box center [480, 242] width 12 height 13
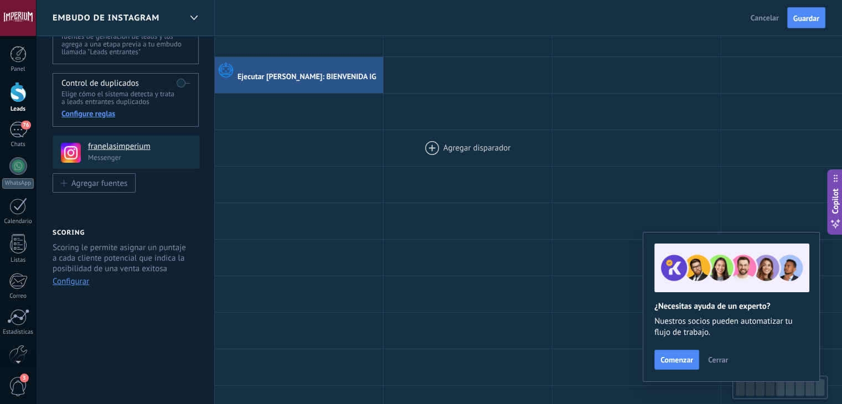
scroll to position [0, 0]
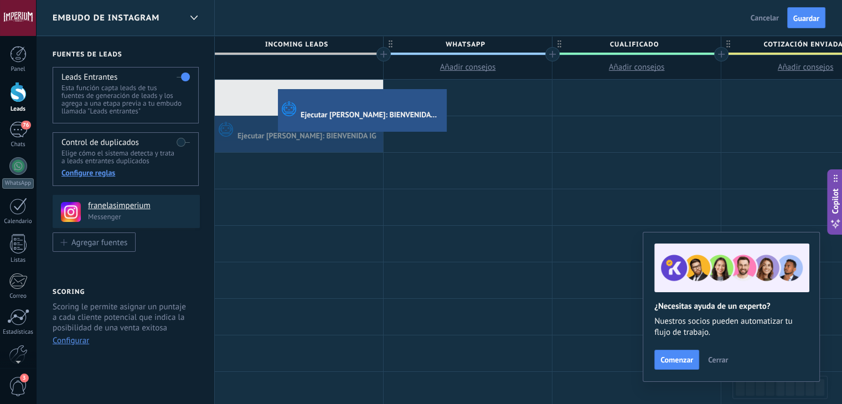
drag, startPoint x: 301, startPoint y: 141, endPoint x: 276, endPoint y: 90, distance: 56.2
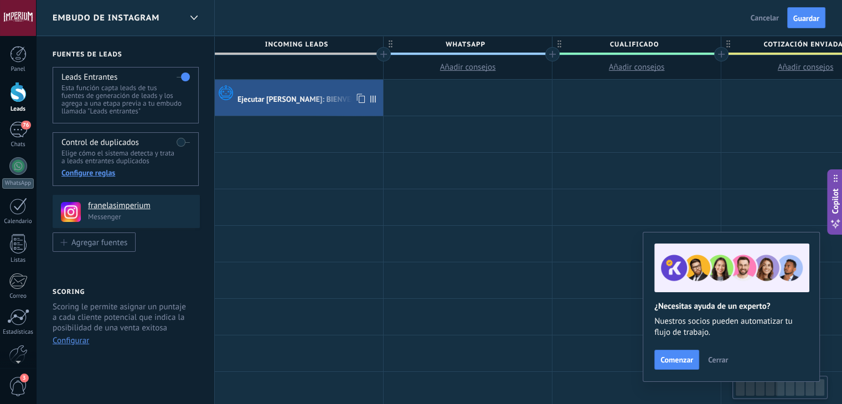
click at [282, 93] on div at bounding box center [309, 89] width 143 height 10
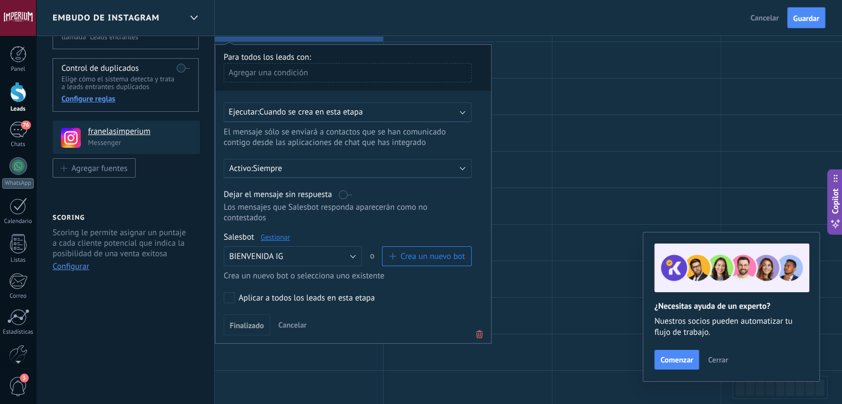
scroll to position [55, 0]
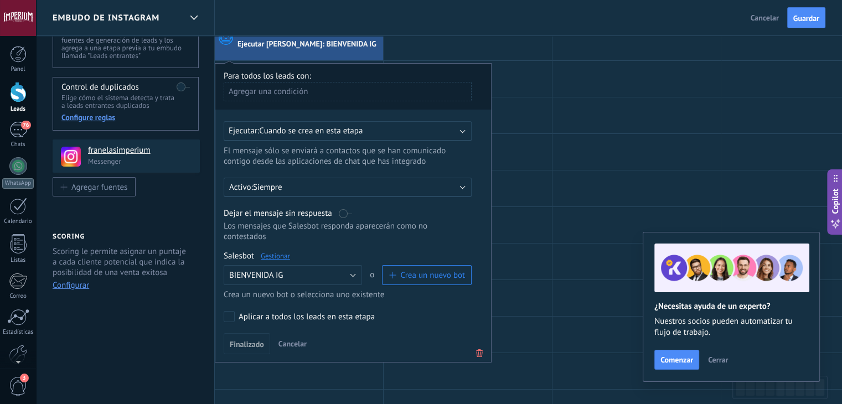
click at [338, 131] on span "Cuando se crea en esta etapa" at bounding box center [311, 131] width 104 height 11
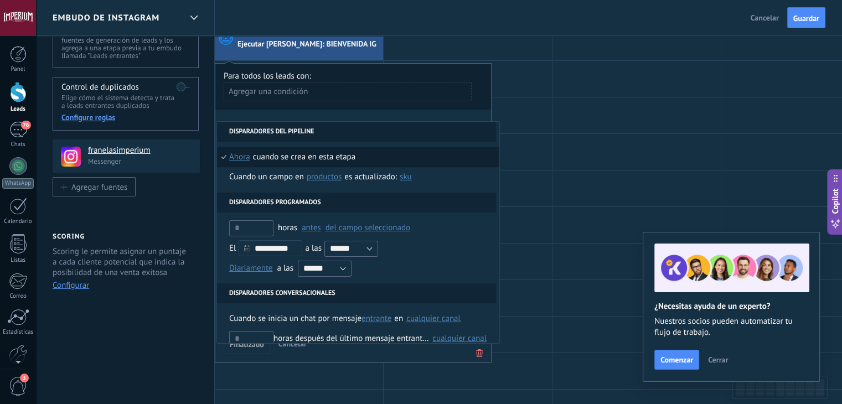
click at [327, 157] on div "Cuando se crea en esta etapa" at bounding box center [304, 157] width 102 height 20
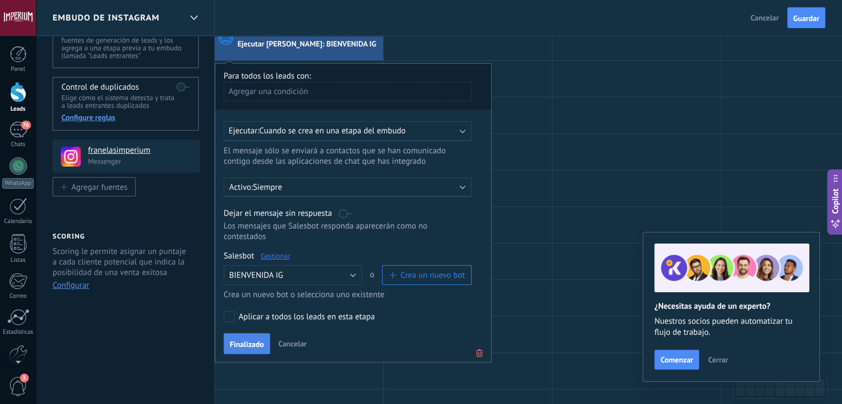
click at [260, 341] on span "Finalizado" at bounding box center [247, 345] width 34 height 8
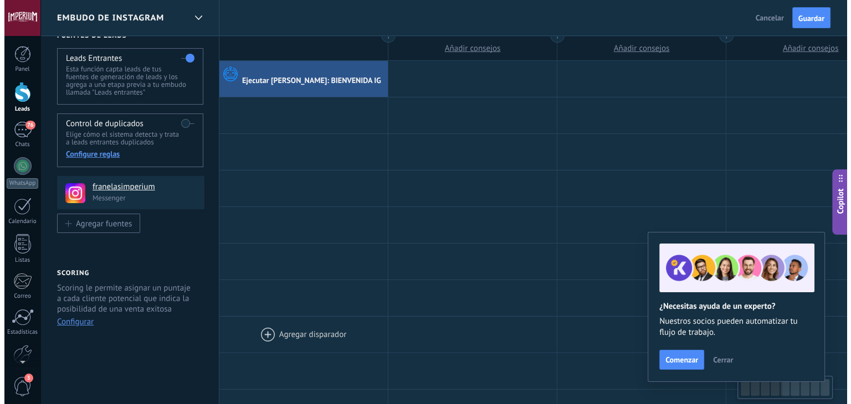
scroll to position [0, 0]
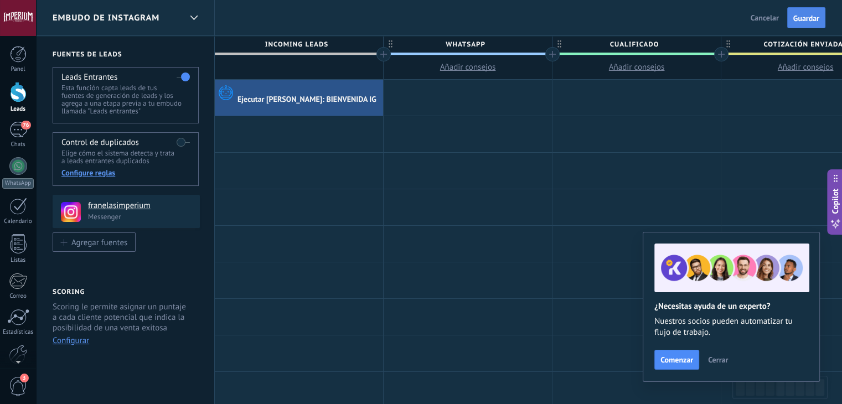
click at [806, 25] on button "Guardar" at bounding box center [807, 17] width 38 height 21
click at [11, 131] on div "76" at bounding box center [18, 130] width 18 height 16
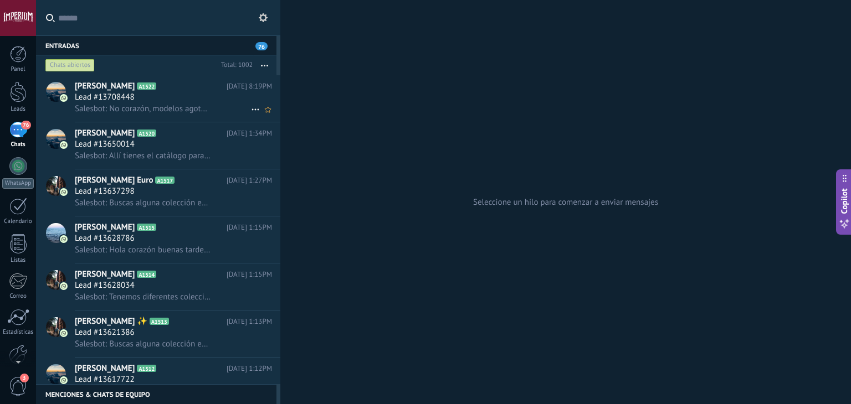
click at [178, 109] on span "Salesbot: No corazón, modelos agotados" at bounding box center [143, 109] width 136 height 11
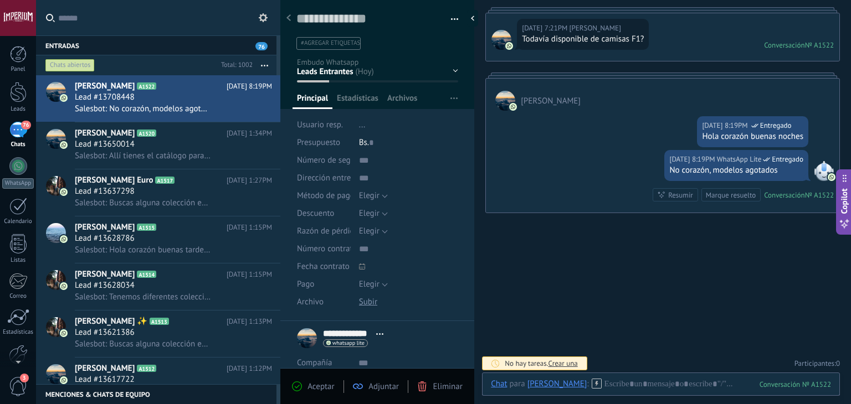
scroll to position [40, 0]
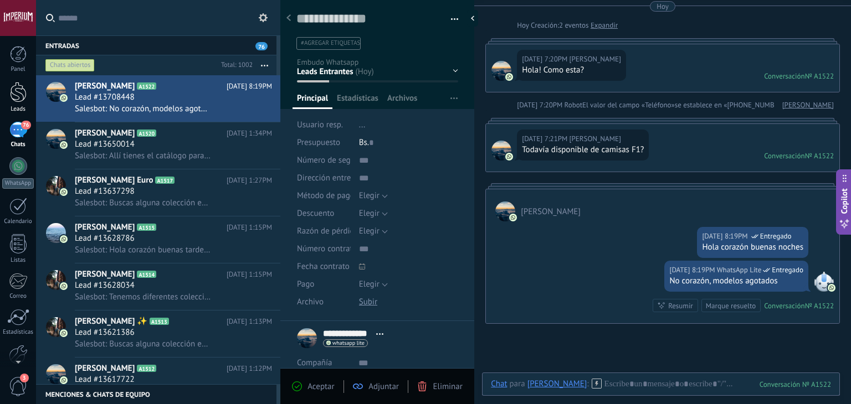
click at [30, 98] on link "Leads" at bounding box center [18, 97] width 36 height 31
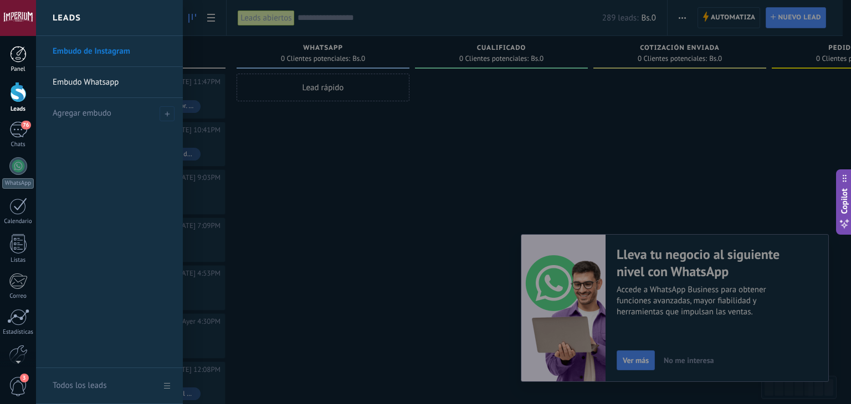
click at [27, 73] on div "Panel" at bounding box center [18, 69] width 32 height 7
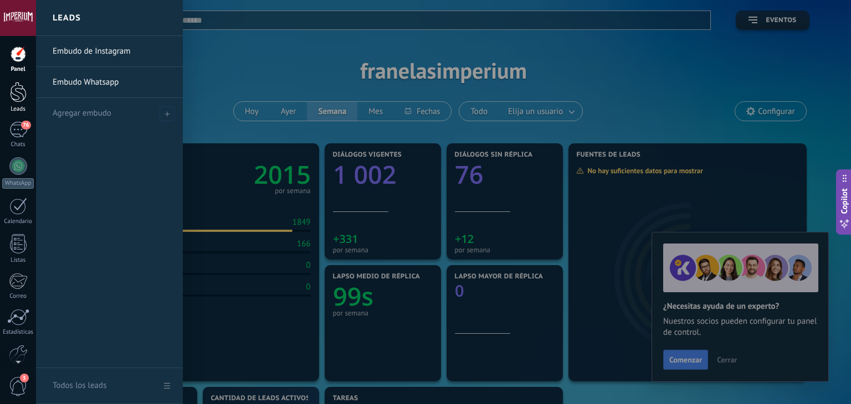
click at [23, 99] on div at bounding box center [18, 92] width 17 height 20
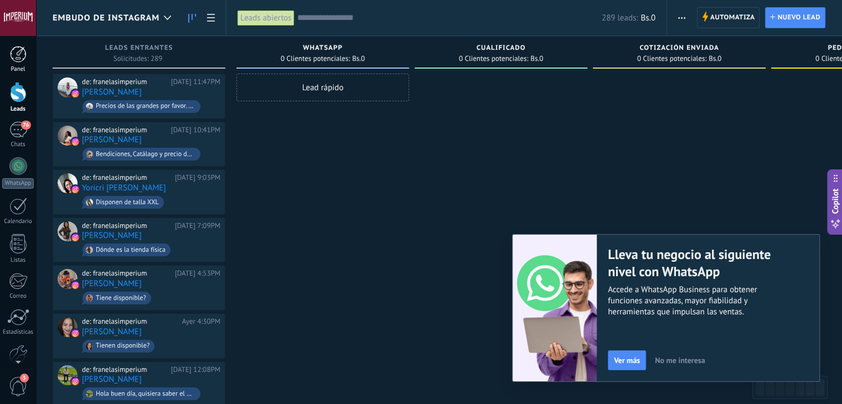
click at [20, 66] on div "Panel" at bounding box center [18, 69] width 32 height 7
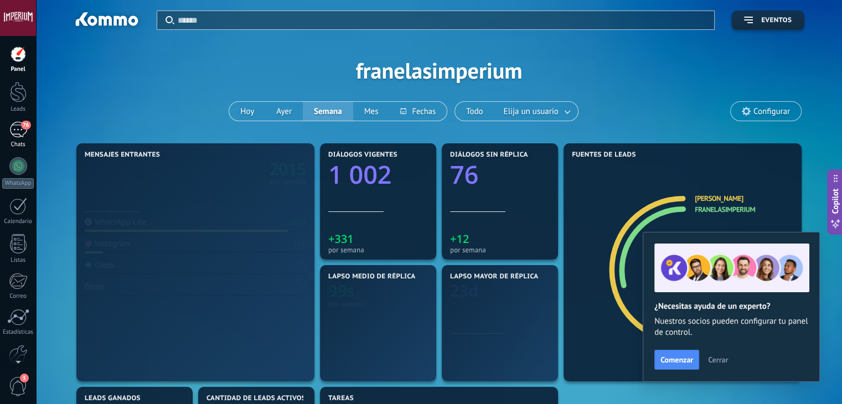
click at [17, 131] on div "76" at bounding box center [18, 130] width 18 height 16
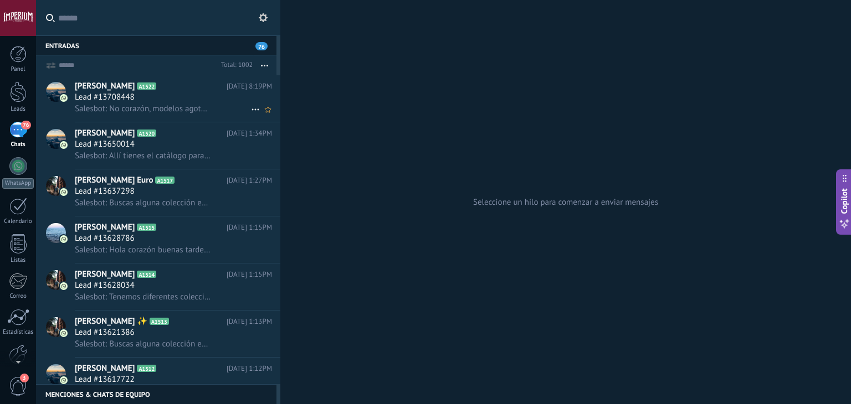
click at [180, 101] on div "Lead #13708448" at bounding box center [173, 97] width 197 height 11
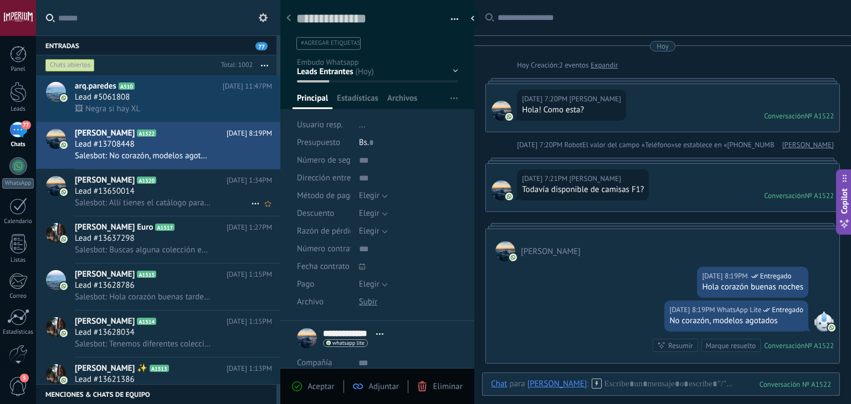
click at [203, 200] on span "Salesbot: Allí tienes el catálogo para que visualices los modelos disponibles" at bounding box center [143, 203] width 136 height 11
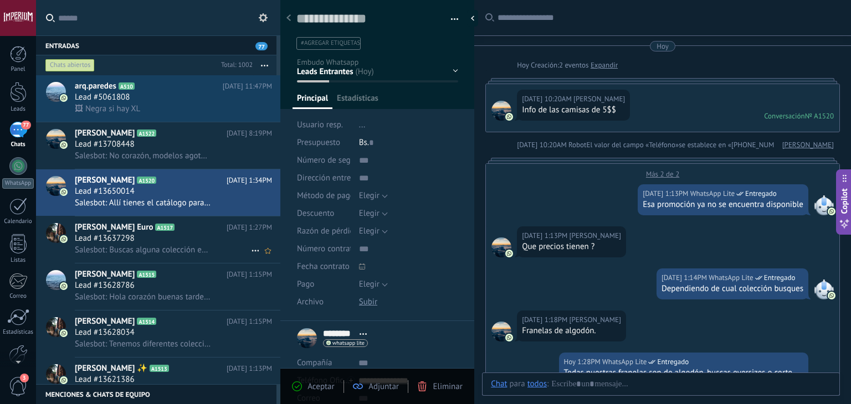
scroll to position [543, 0]
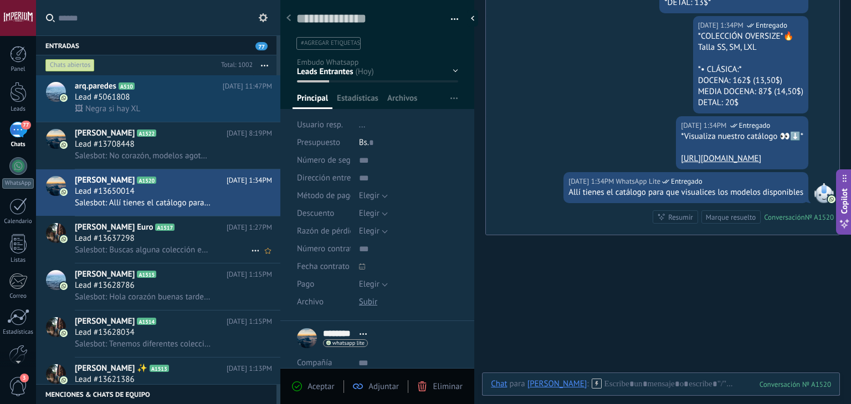
click at [180, 233] on h2 "[PERSON_NAME] Euro A1517" at bounding box center [151, 227] width 152 height 11
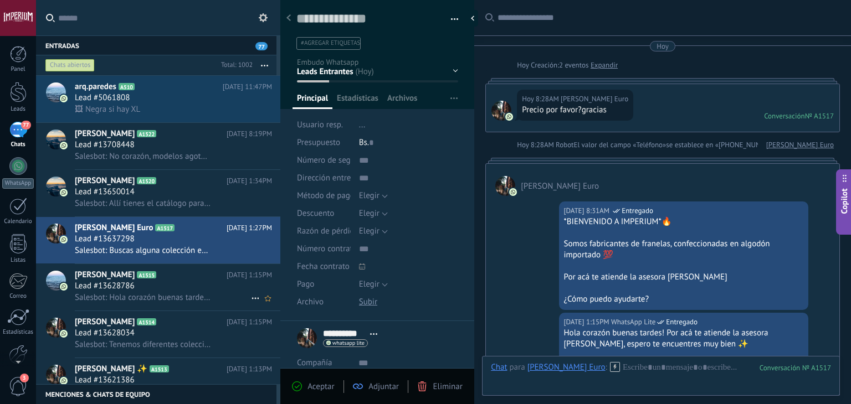
scroll to position [55, 0]
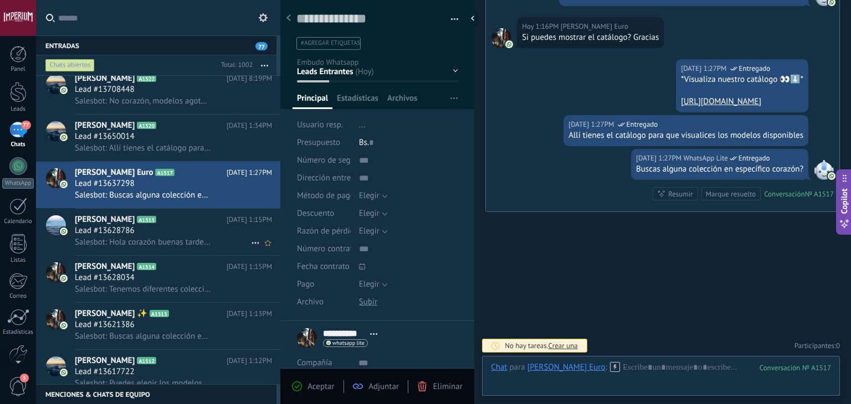
click at [183, 237] on div "Lead #13628786" at bounding box center [173, 230] width 197 height 11
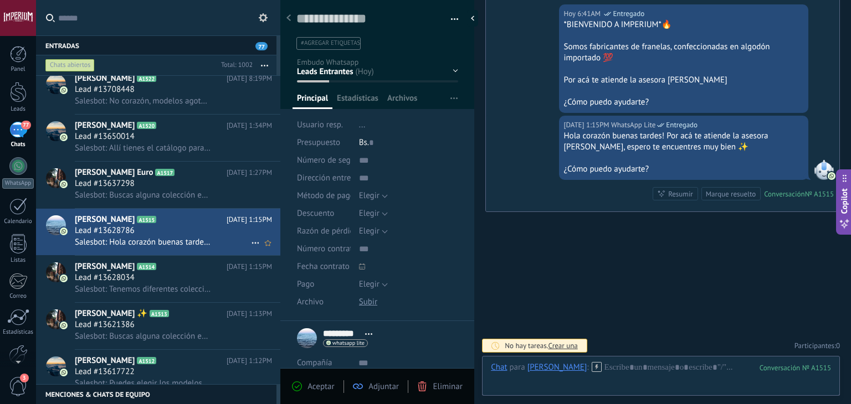
scroll to position [111, 0]
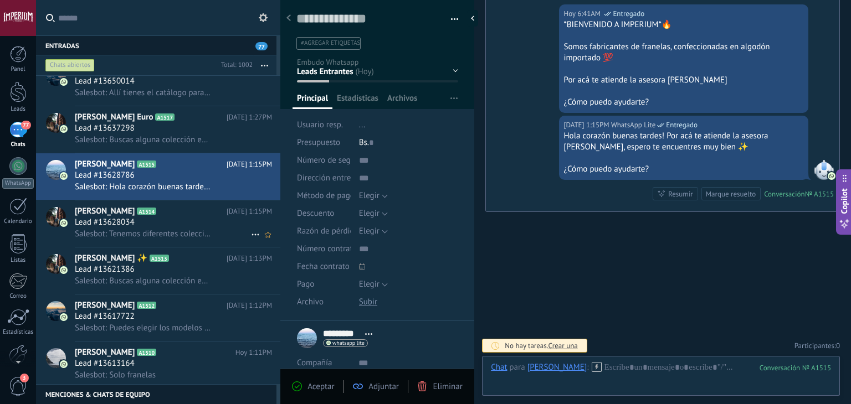
click at [186, 234] on span "Salesbot: Tenemos diferentes colecciones entre corte clásico y oversizes, te in…" at bounding box center [143, 234] width 136 height 11
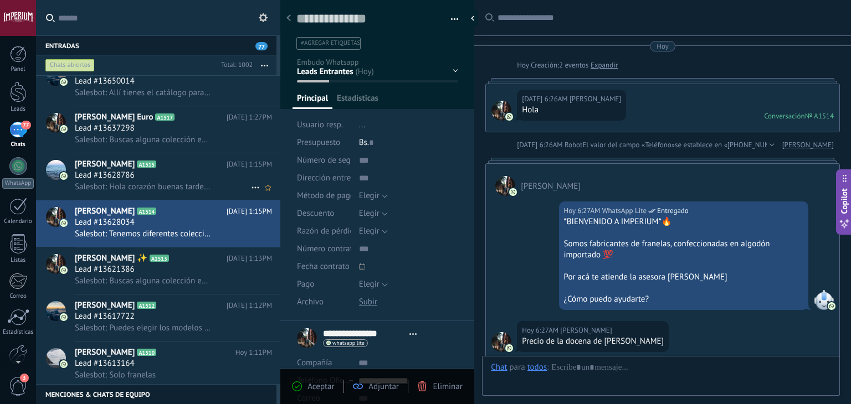
scroll to position [383, 0]
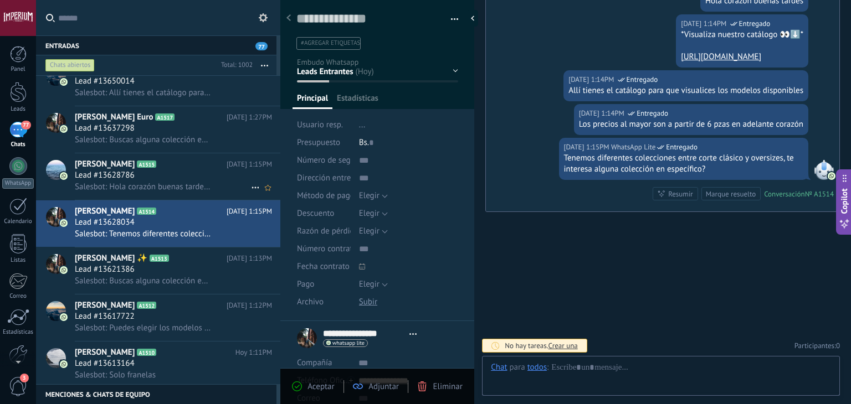
click at [193, 188] on span "Salesbot: Hola corazón buenas tardes! Por acá te atiende la asesora [PERSON_NAM…" at bounding box center [143, 187] width 136 height 11
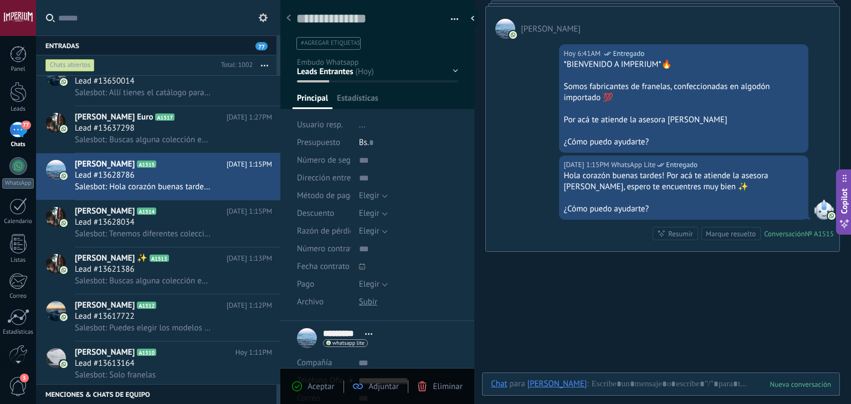
scroll to position [16, 0]
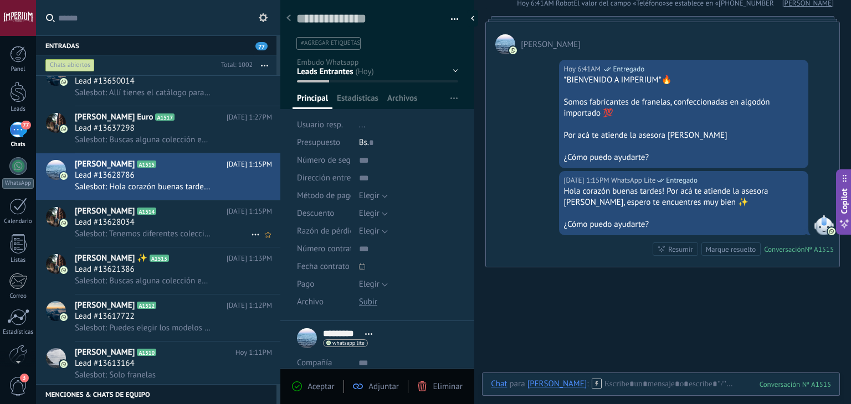
click at [120, 224] on span "Lead #13628034" at bounding box center [105, 222] width 60 height 11
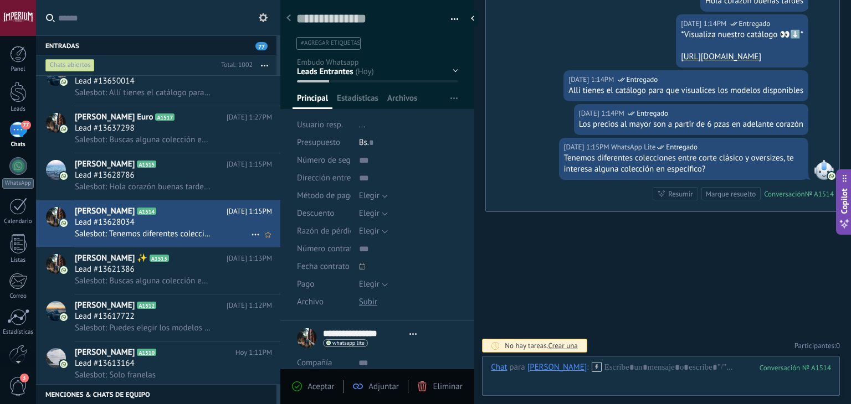
scroll to position [166, 0]
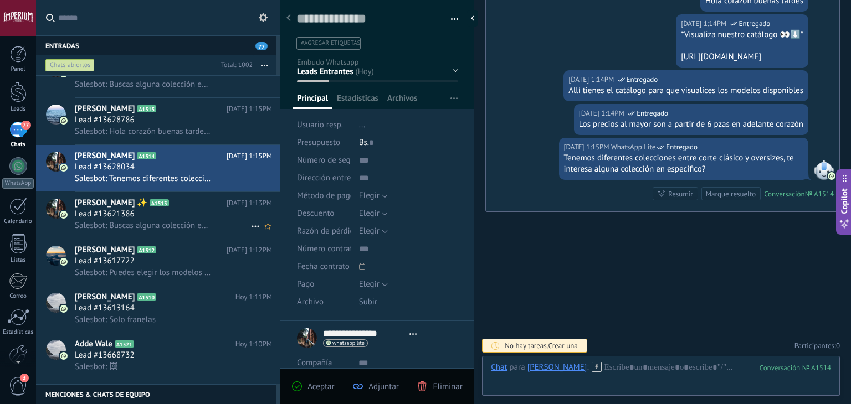
click at [159, 229] on span "Salesbot: Buscas alguna colección en específico?" at bounding box center [143, 225] width 136 height 11
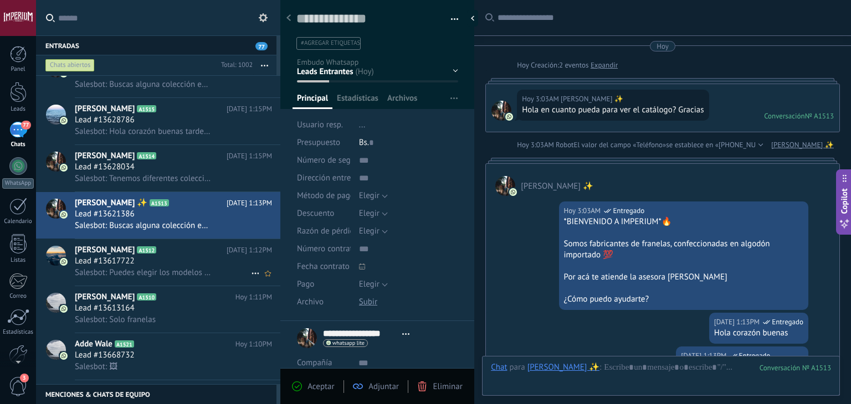
scroll to position [321, 0]
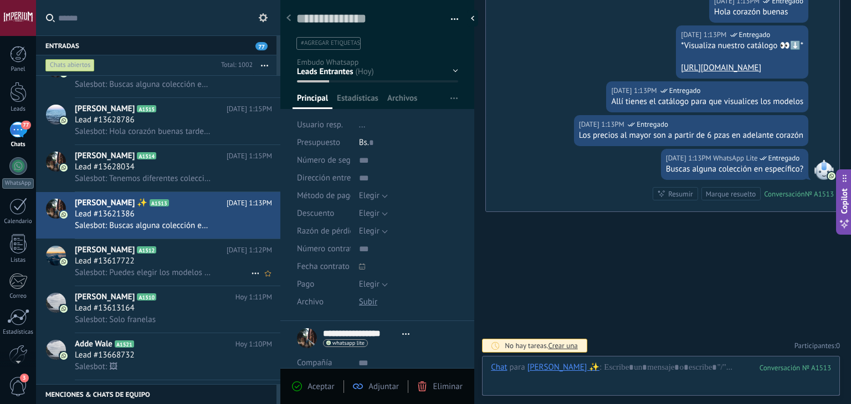
click at [178, 267] on div "Lead #13617722" at bounding box center [173, 261] width 197 height 11
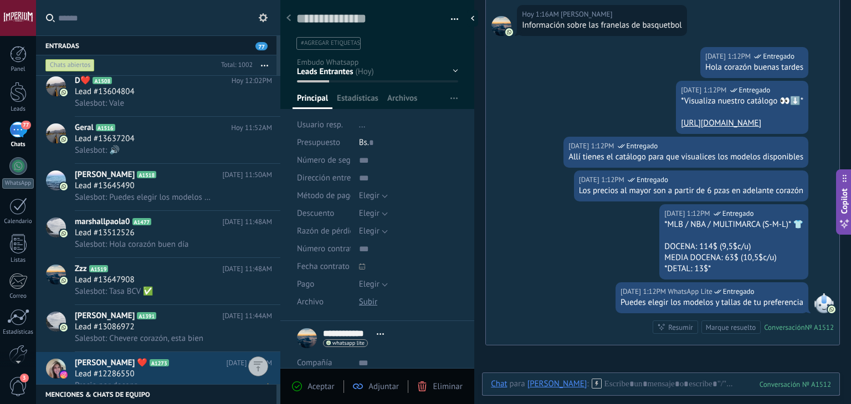
scroll to position [665, 0]
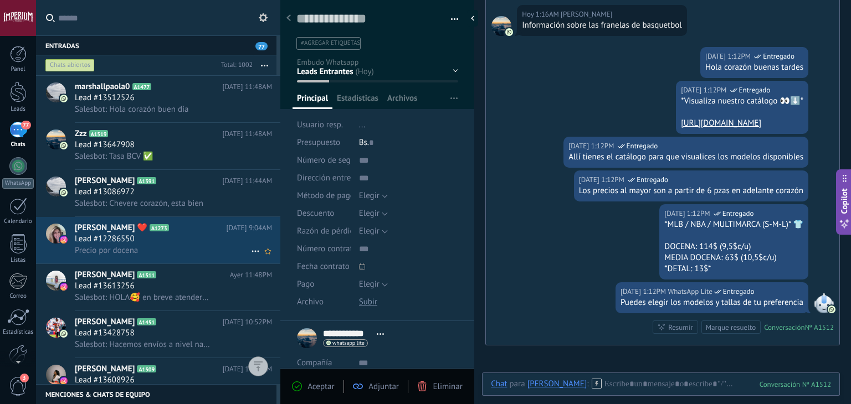
click at [157, 250] on div "Precio por docena" at bounding box center [173, 251] width 197 height 12
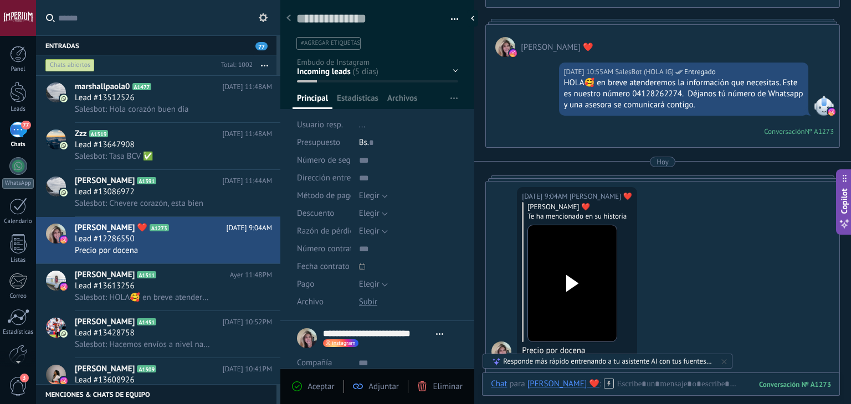
scroll to position [277, 0]
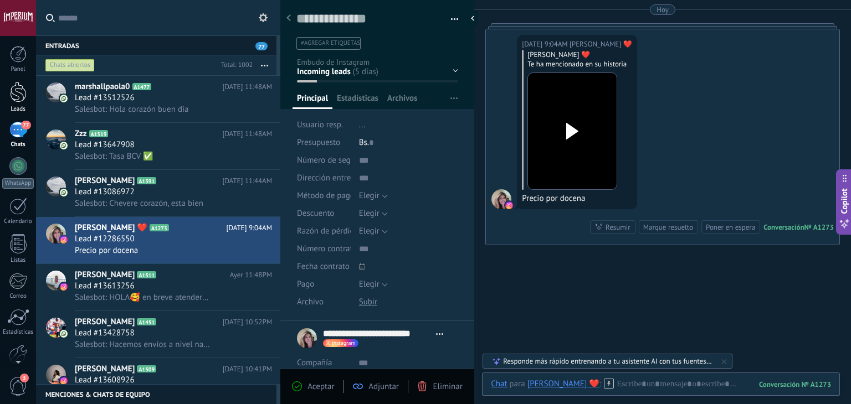
click at [18, 85] on div at bounding box center [18, 92] width 17 height 20
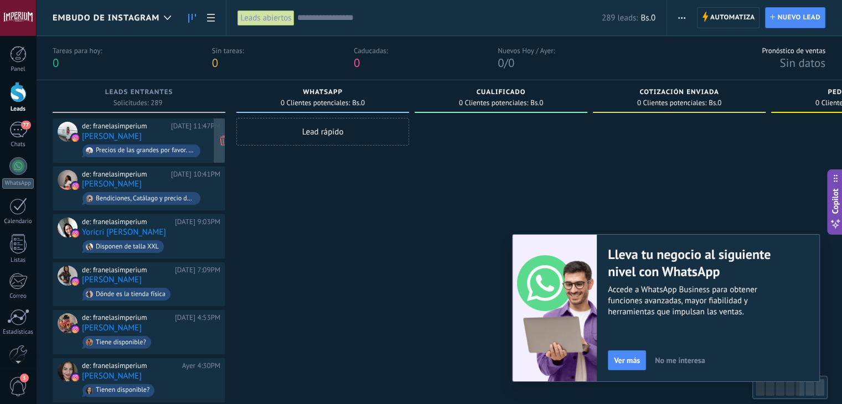
click at [167, 124] on div "de: franelasimperium" at bounding box center [124, 126] width 85 height 9
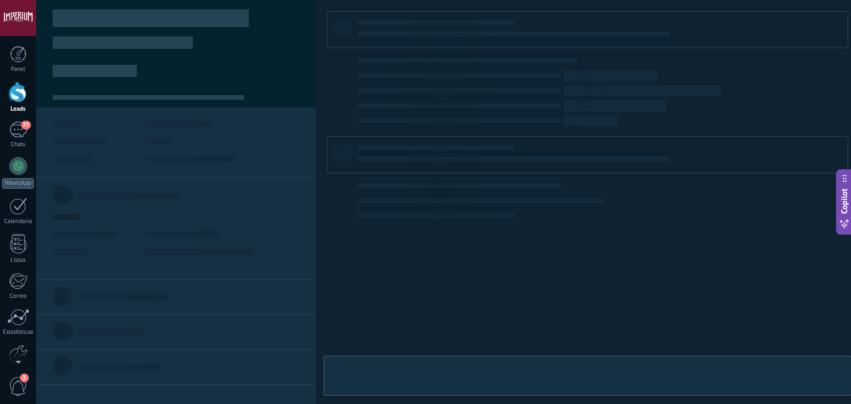
type textarea "**********"
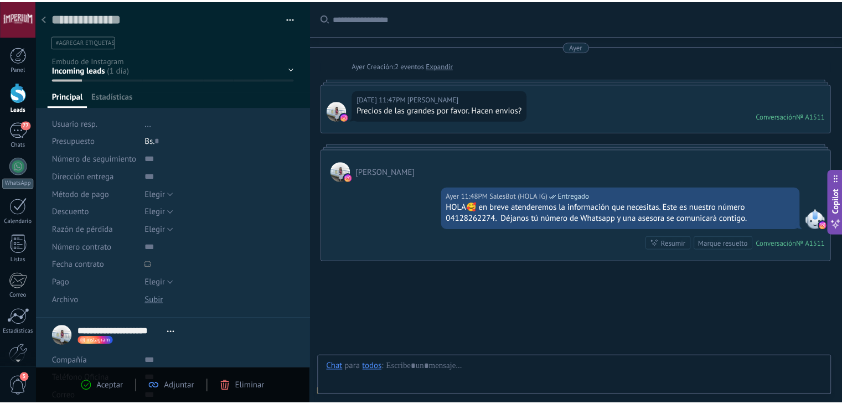
scroll to position [49, 0]
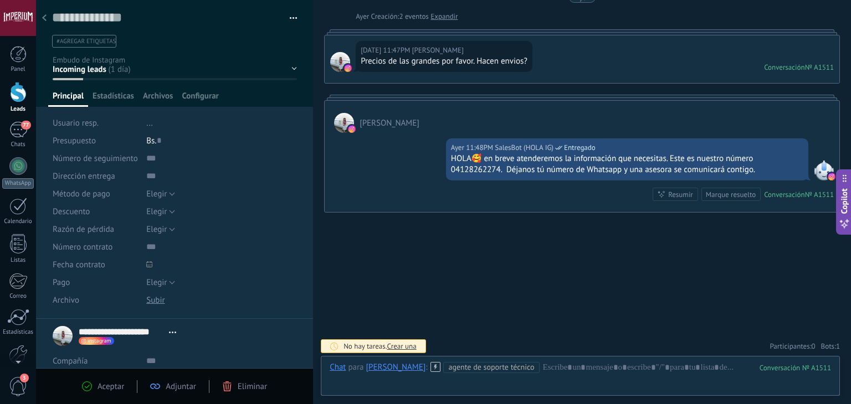
click at [45, 22] on div at bounding box center [45, 19] width 16 height 22
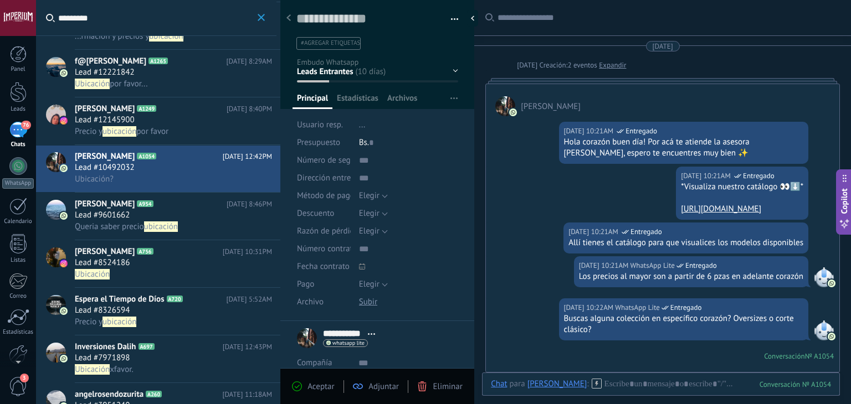
click at [175, 223] on span "ubicación" at bounding box center [161, 227] width 34 height 11
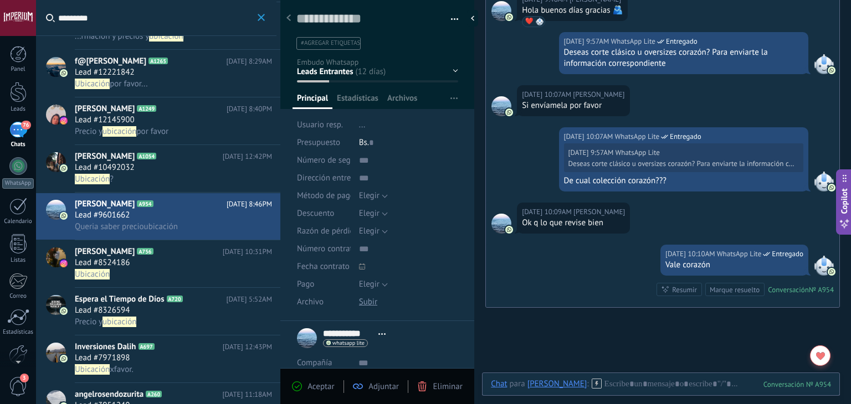
scroll to position [16, 0]
click at [201, 269] on span "Ubicación" at bounding box center [163, 274] width 176 height 11
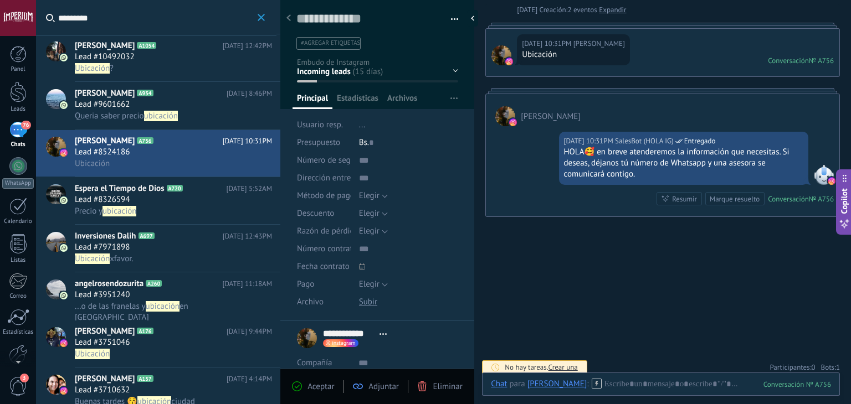
scroll to position [55, 0]
click at [171, 240] on h2 "Inversiones Dalih A697" at bounding box center [149, 236] width 148 height 11
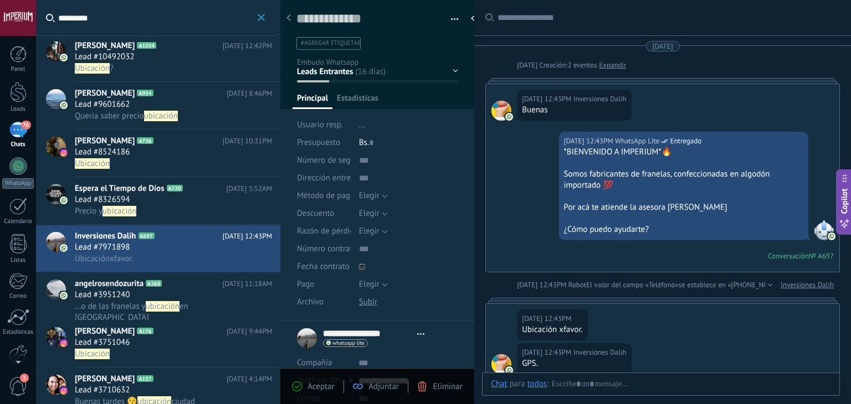
type textarea "**********"
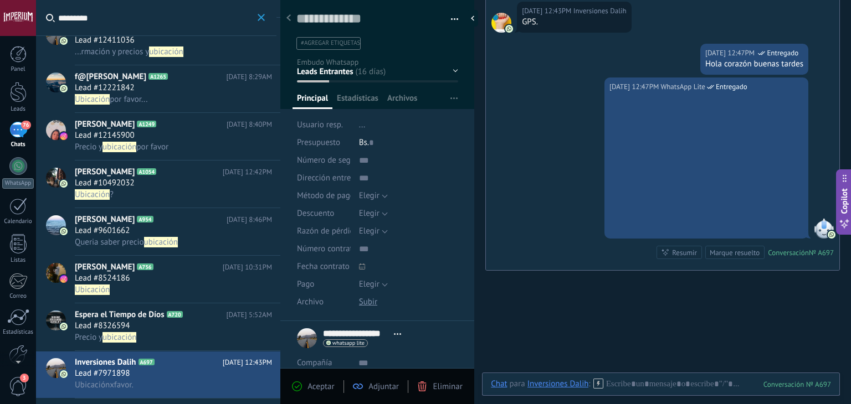
scroll to position [234, 0]
